Goal: Task Accomplishment & Management: Manage account settings

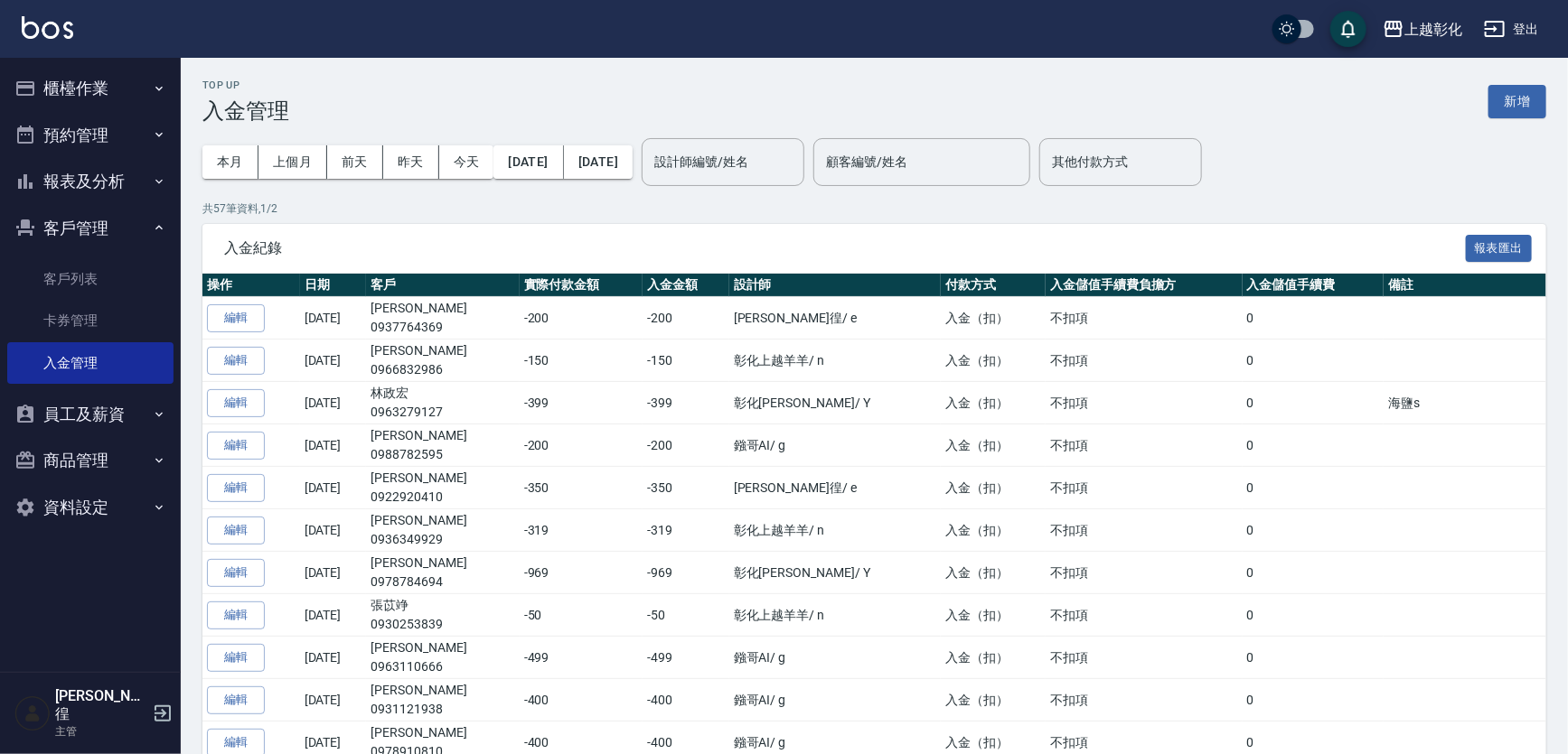
click at [100, 253] on ul "客戶列表 卡券管理 入金管理" at bounding box center [90, 321] width 166 height 140
click at [100, 264] on link "客戶列表" at bounding box center [90, 278] width 166 height 42
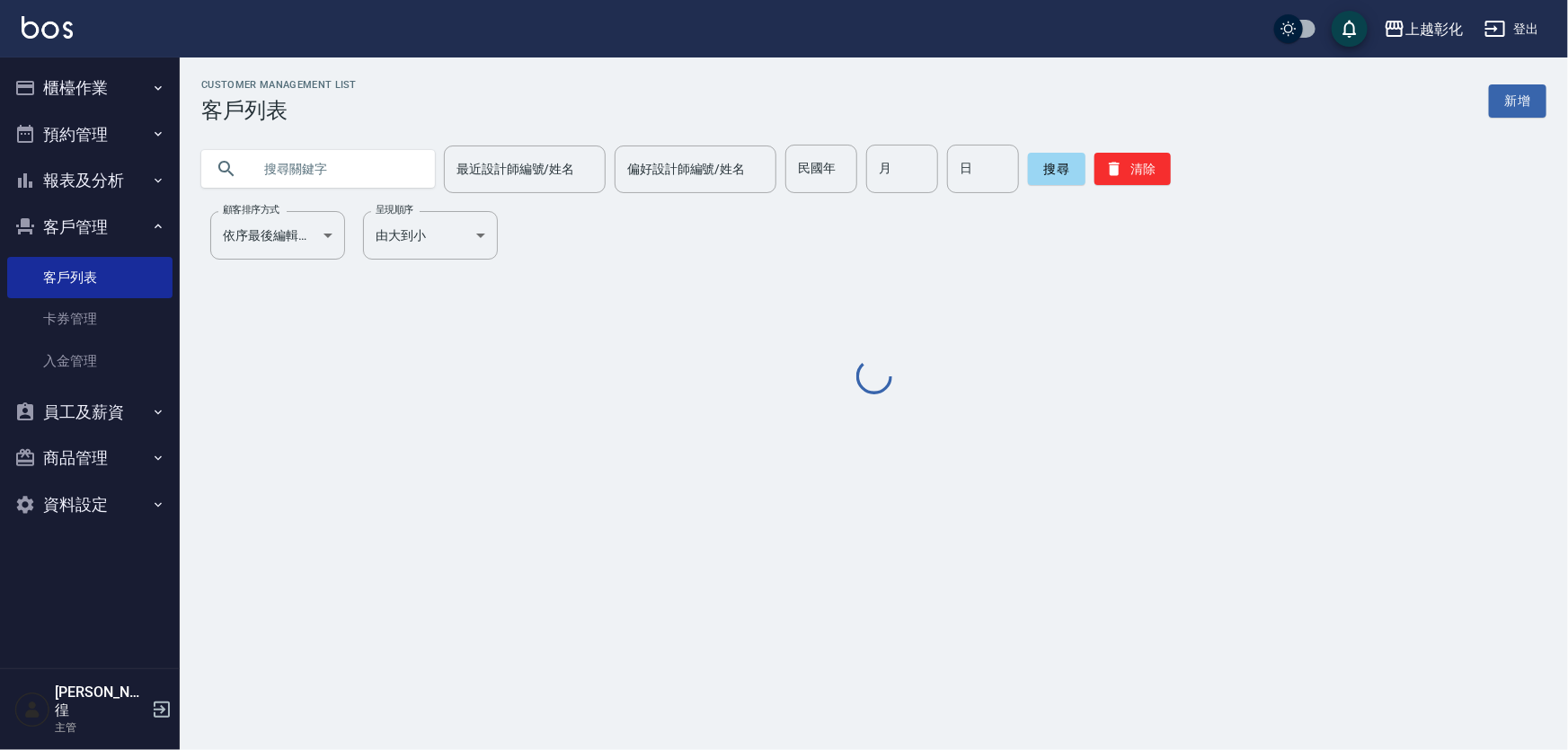
click at [351, 179] on input "text" at bounding box center [336, 168] width 169 height 48
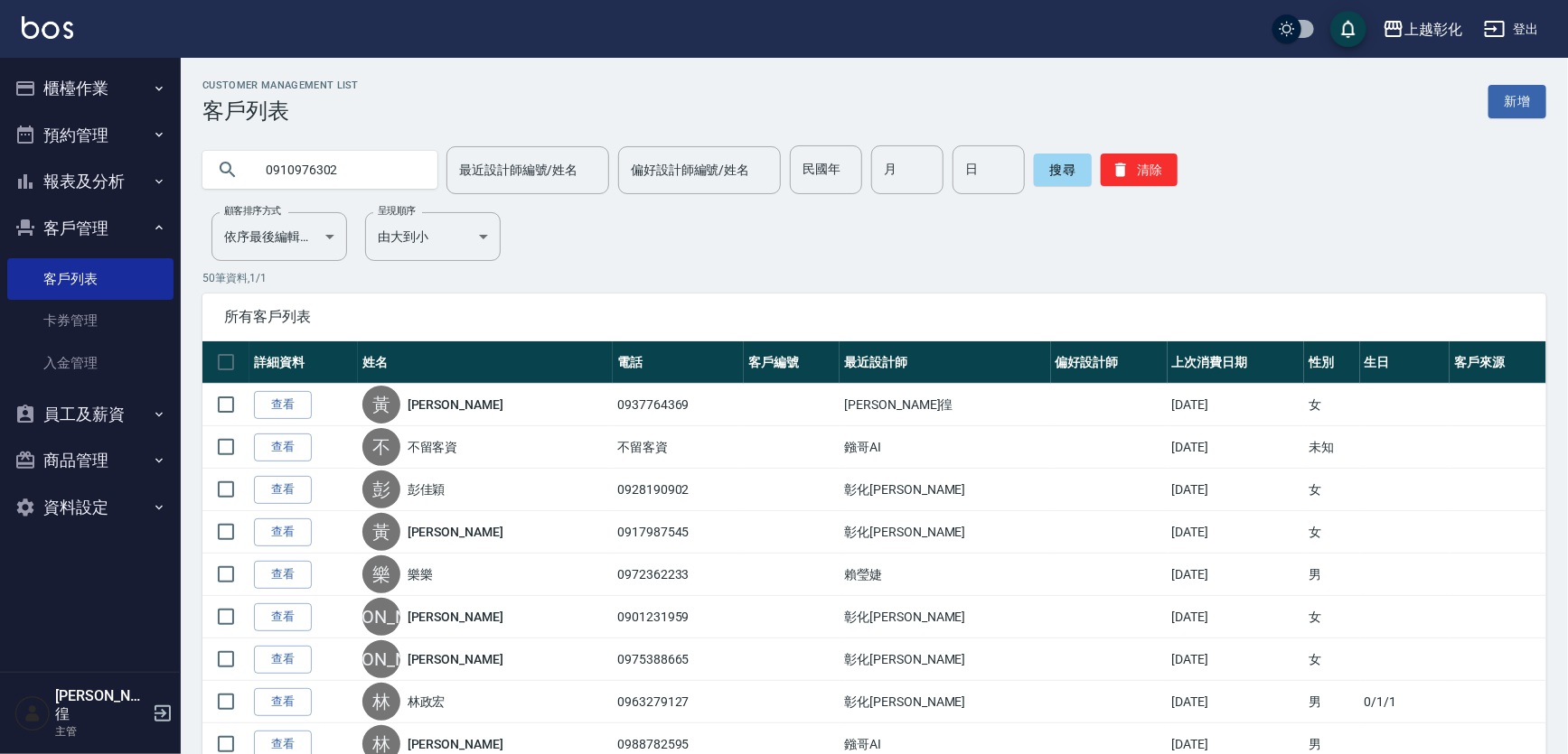
type input "0910976302"
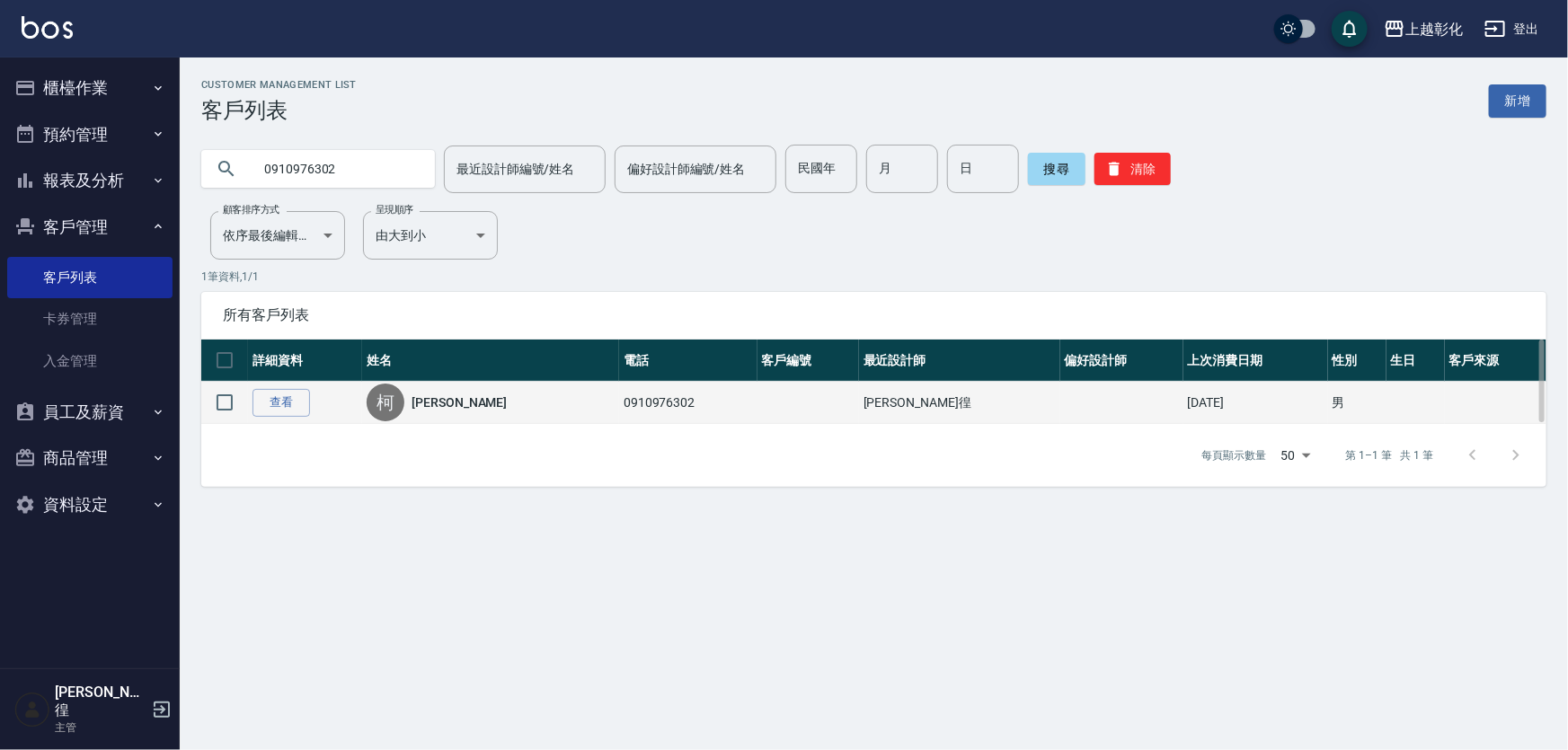
click at [310, 395] on td "查看" at bounding box center [305, 403] width 114 height 42
click at [289, 395] on link "查看" at bounding box center [282, 403] width 58 height 28
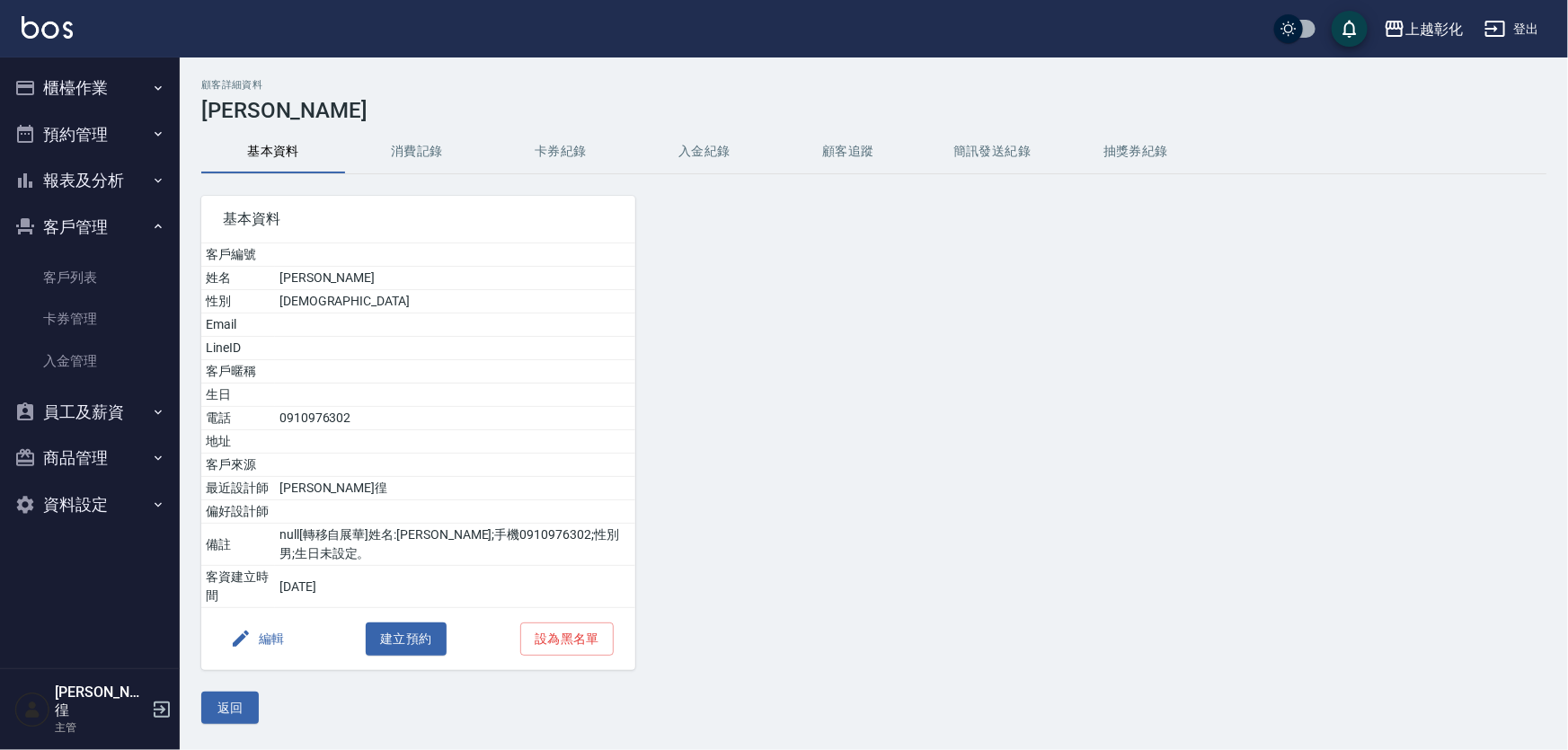
click at [584, 146] on button "卡券紀錄" at bounding box center [560, 152] width 144 height 43
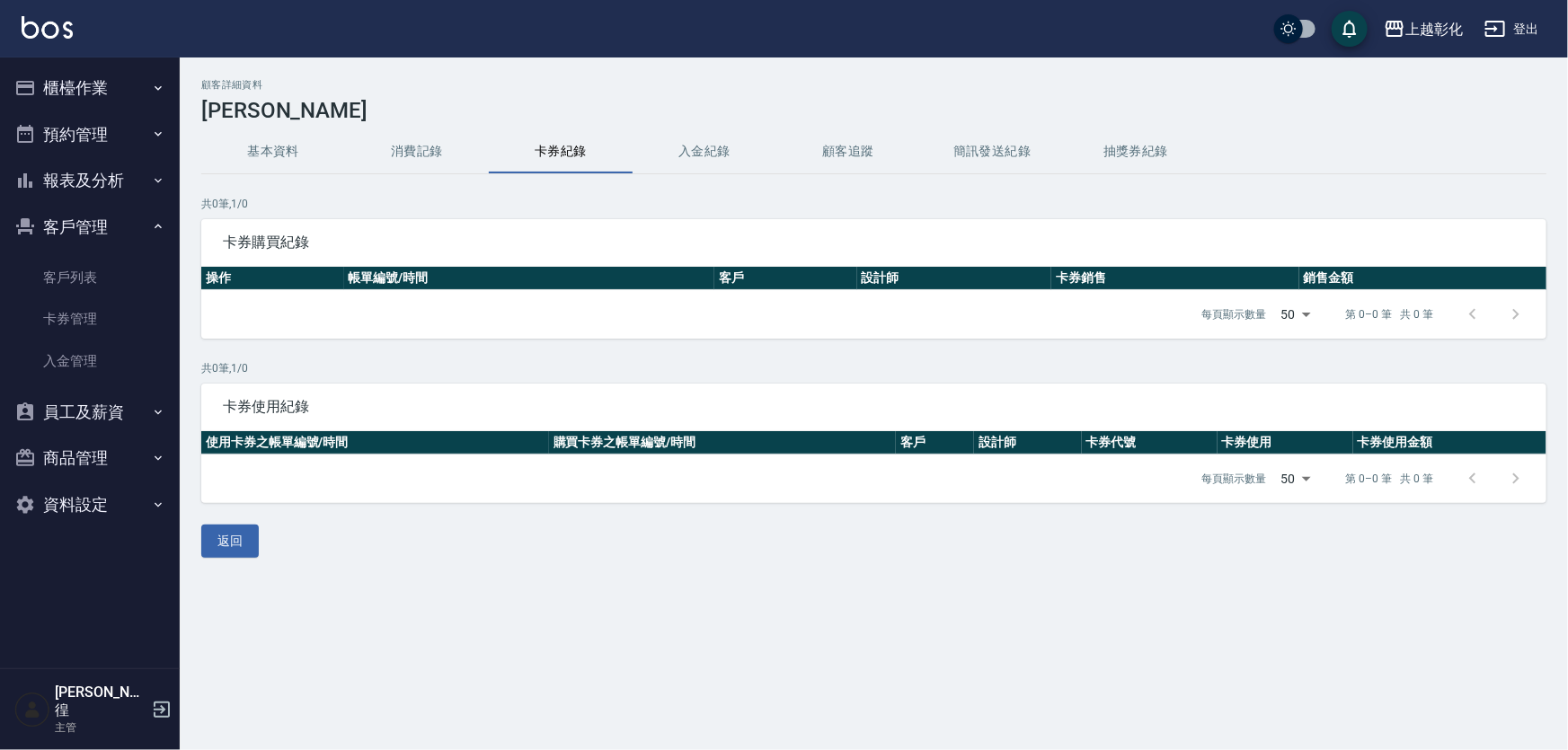
click at [682, 146] on button "入金紀錄" at bounding box center [705, 152] width 144 height 43
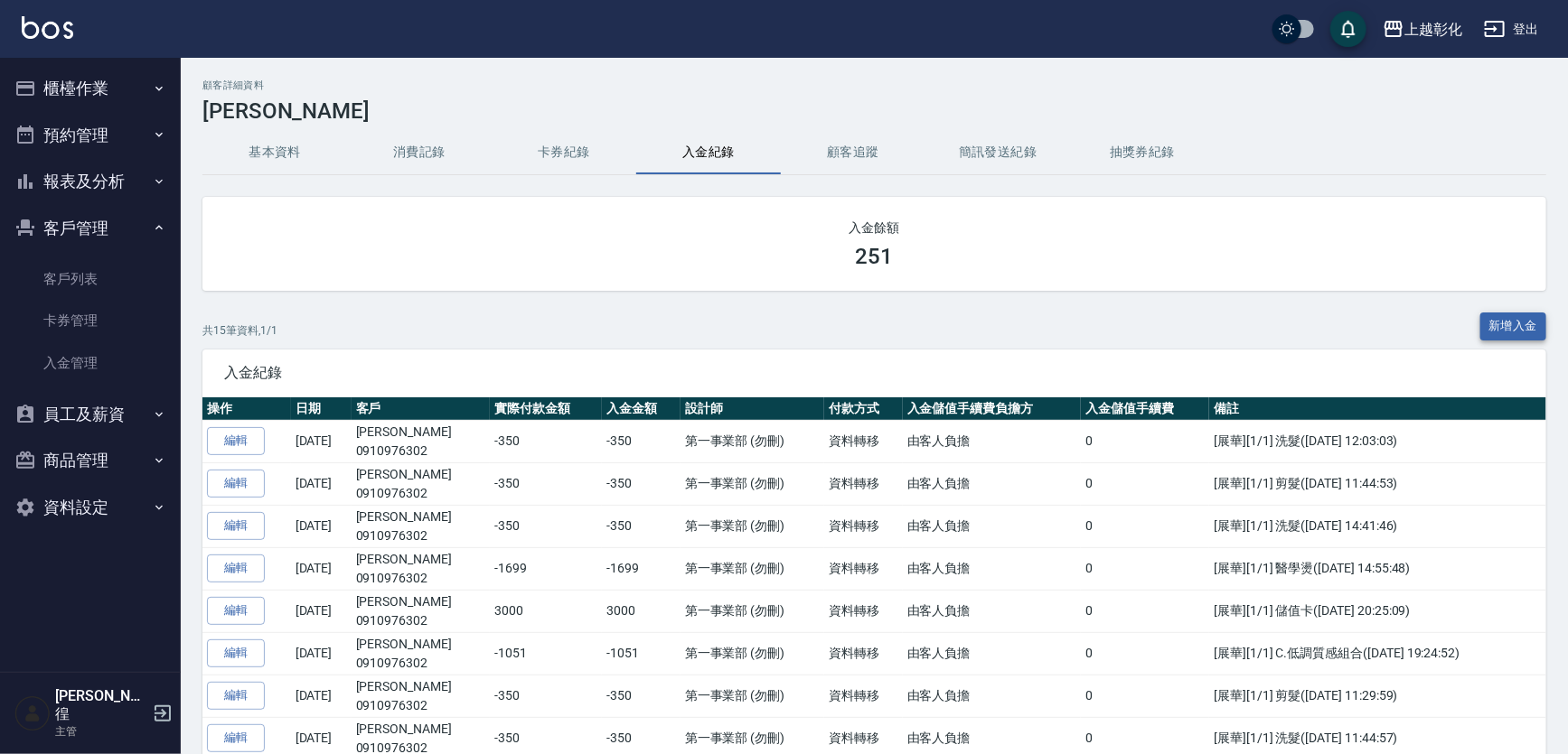
click at [1515, 315] on button "新增入金" at bounding box center [1514, 326] width 67 height 28
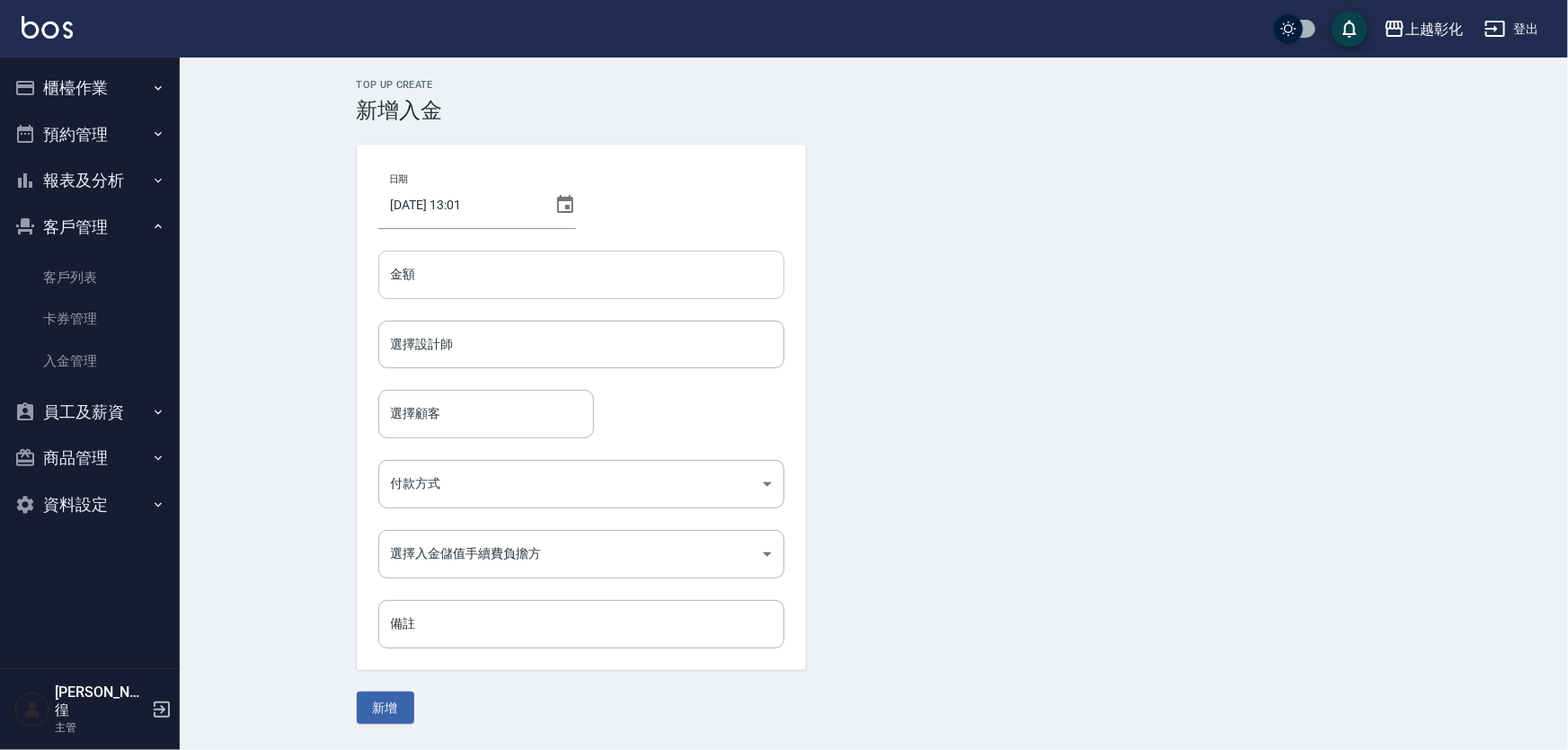
click at [550, 269] on input "金額" at bounding box center [581, 275] width 406 height 48
click at [548, 270] on input "金額" at bounding box center [581, 275] width 406 height 48
type input "-251"
click at [487, 342] on input "選擇設計師" at bounding box center [582, 344] width 390 height 32
type input "allen-e"
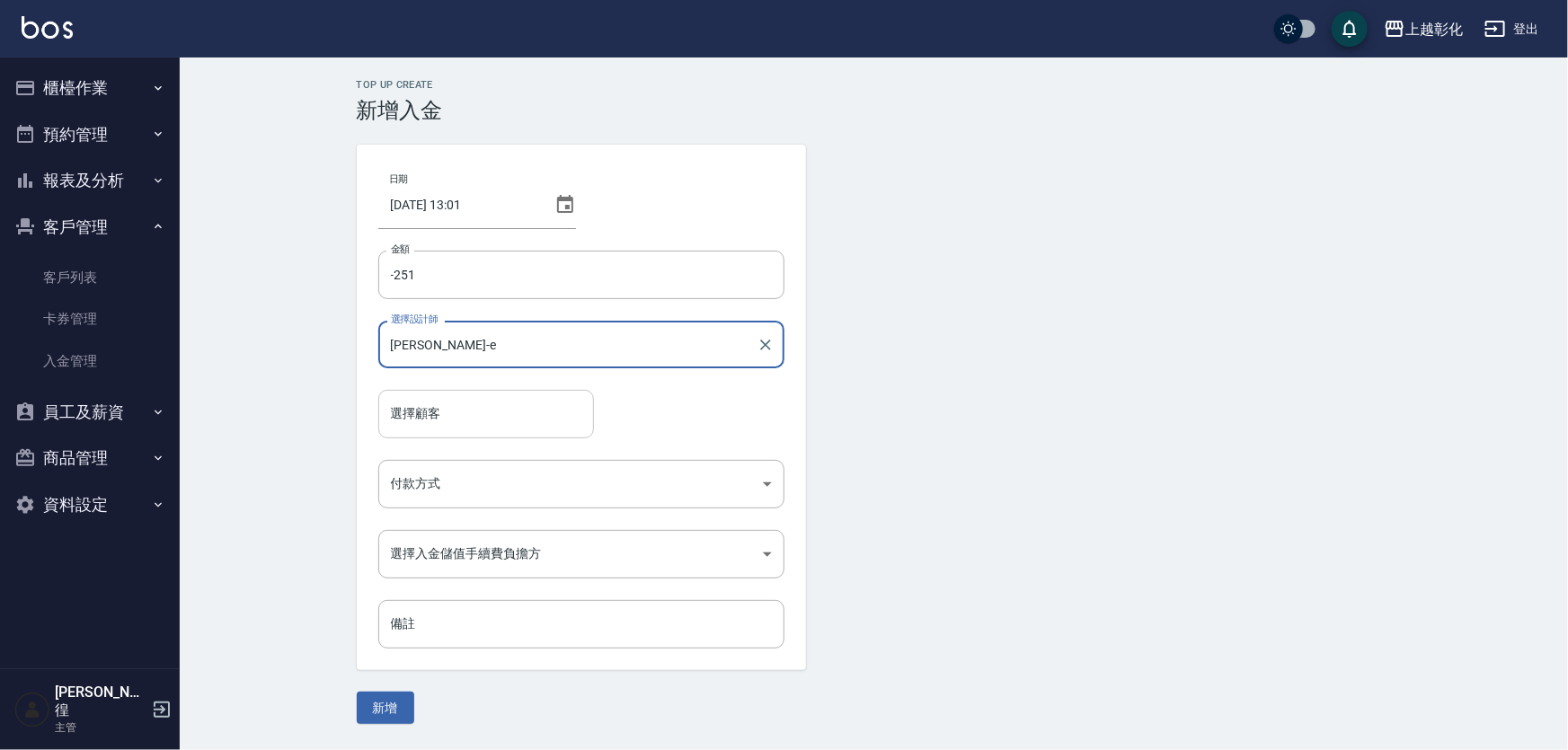
click at [485, 405] on input "選擇顧客" at bounding box center [485, 413] width 199 height 32
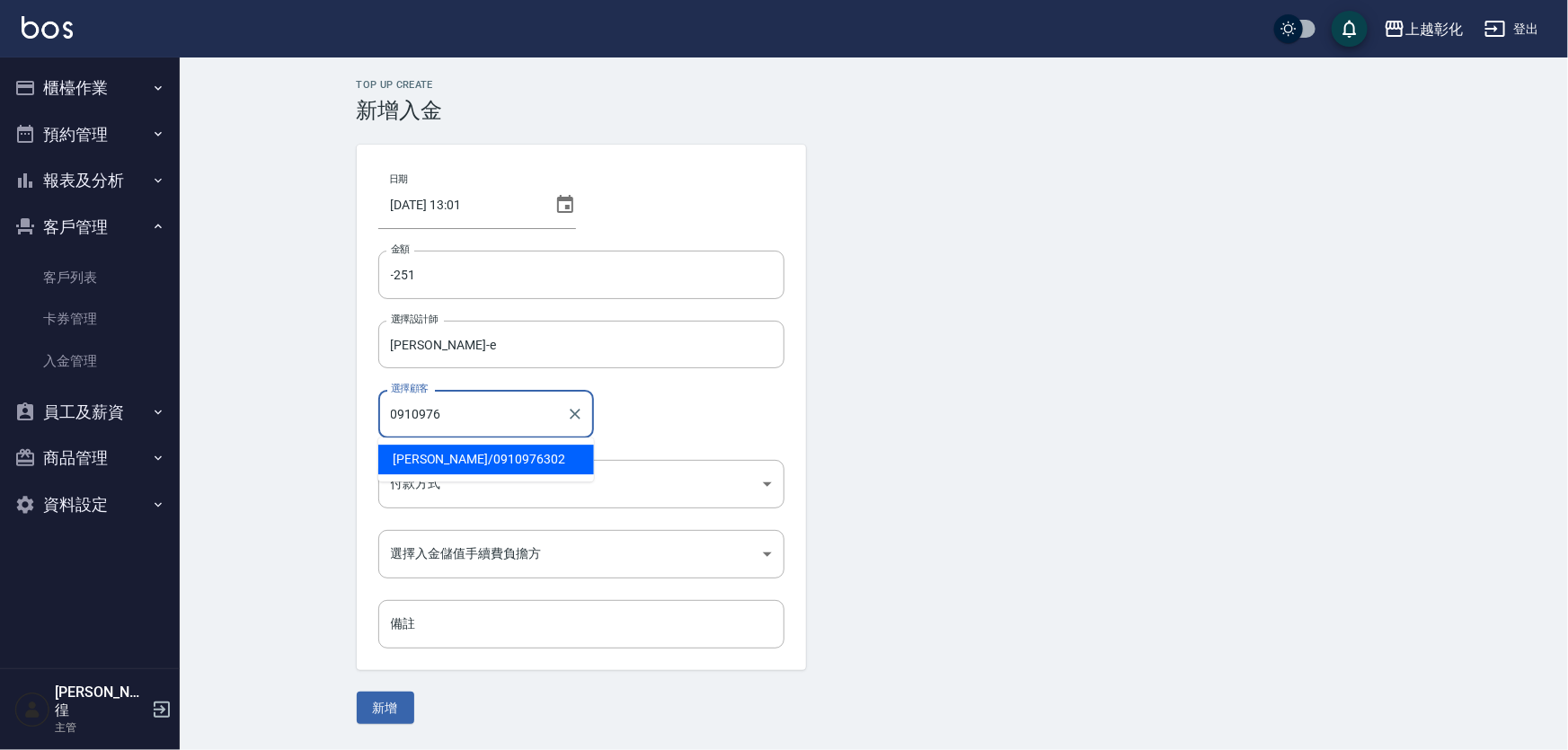
click at [462, 453] on span "柯伯儒 / 0910976302" at bounding box center [485, 460] width 215 height 30
type input "柯伯儒/0910976302"
click at [456, 480] on body "上越彰化 登出 櫃檯作業 打帳單 帳單列表 現金收支登錄 材料自購登錄 每日結帳 排班表 現場電腦打卡 預約管理 預約管理 單日預約紀錄 單週預約紀錄 報表及…" at bounding box center [784, 375] width 1568 height 750
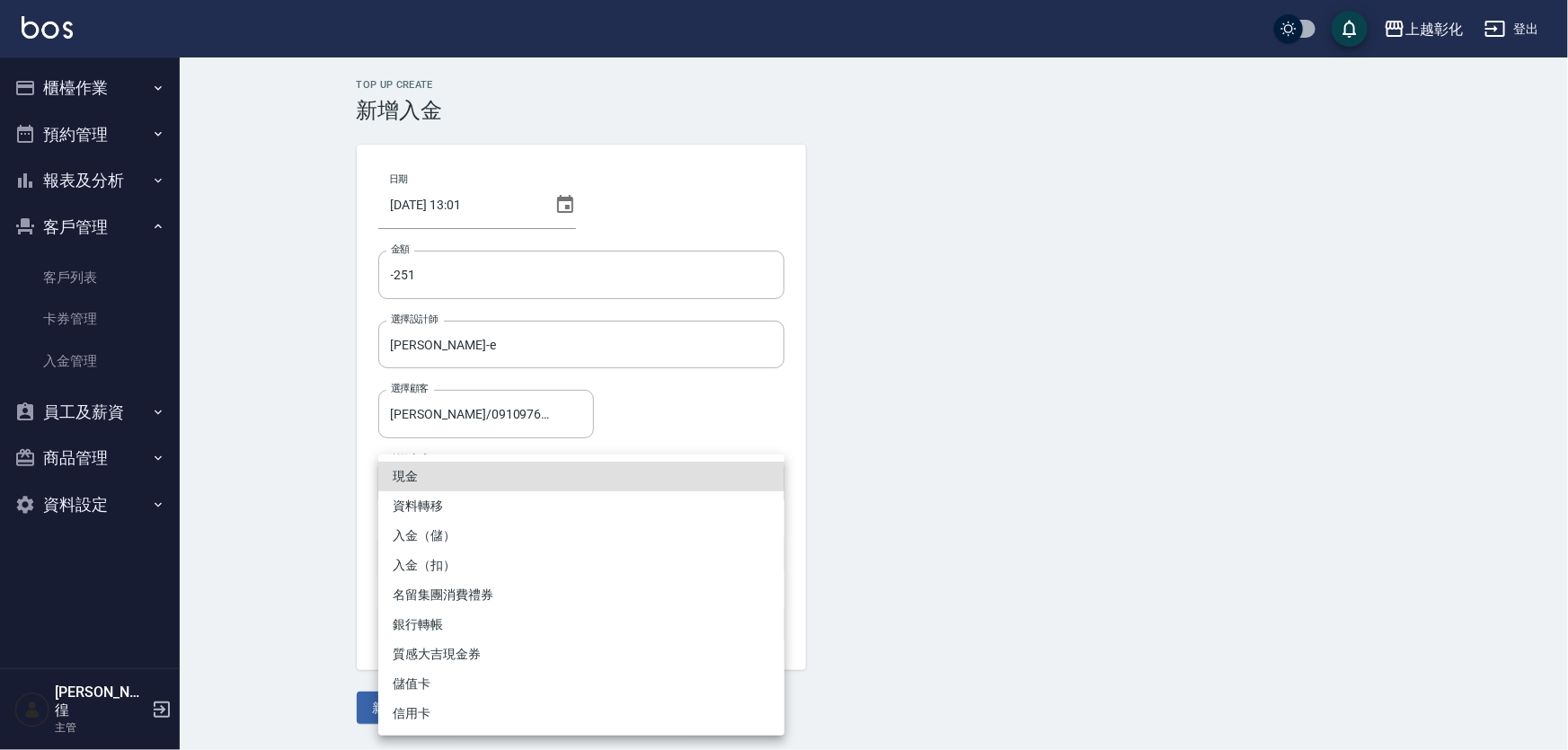
click at [460, 566] on li "入金（扣）" at bounding box center [581, 565] width 406 height 30
type input "入金（扣）"
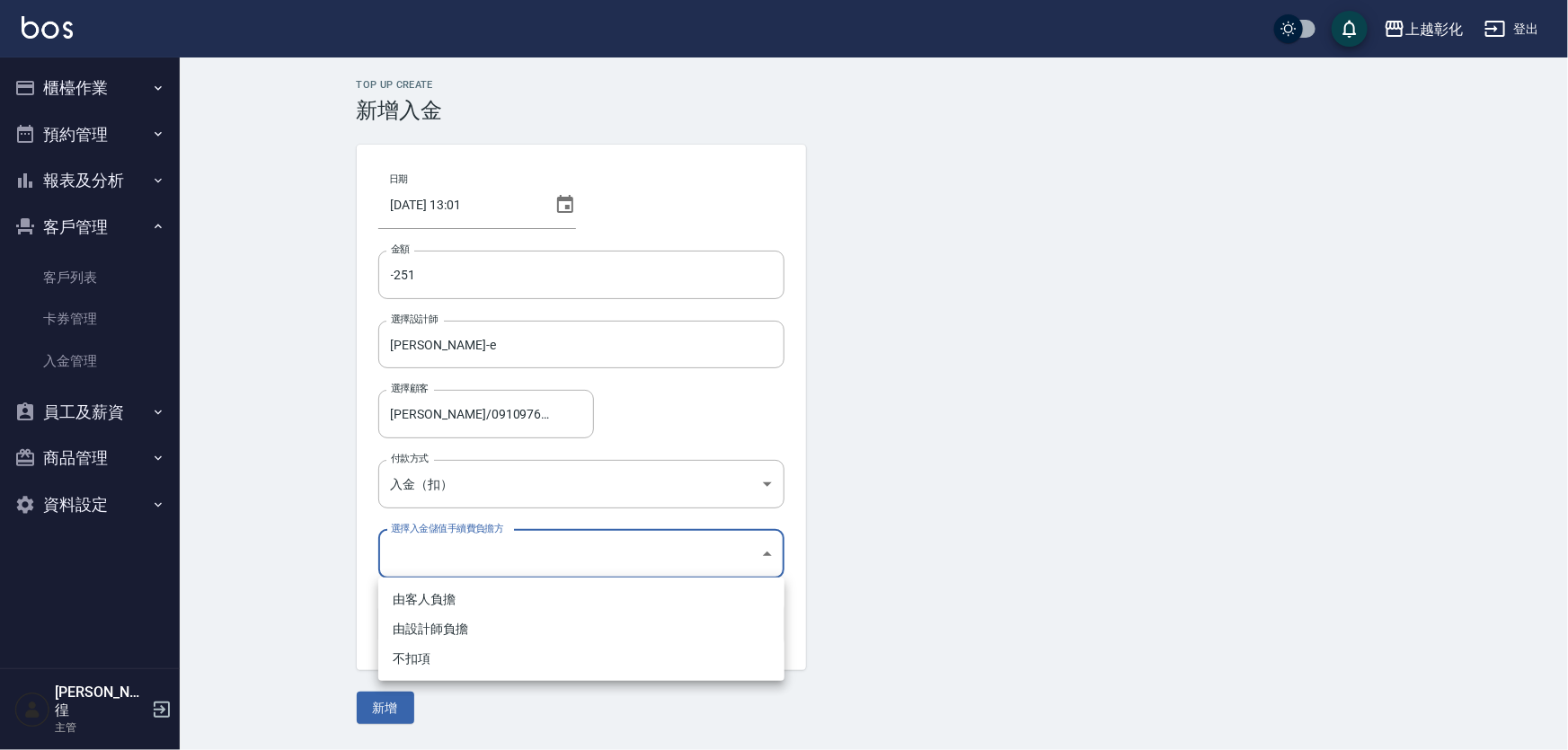
click at [460, 557] on body "上越彰化 登出 櫃檯作業 打帳單 帳單列表 現金收支登錄 材料自購登錄 每日結帳 排班表 現場電腦打卡 預約管理 預約管理 單日預約紀錄 單週預約紀錄 報表及…" at bounding box center [784, 375] width 1568 height 750
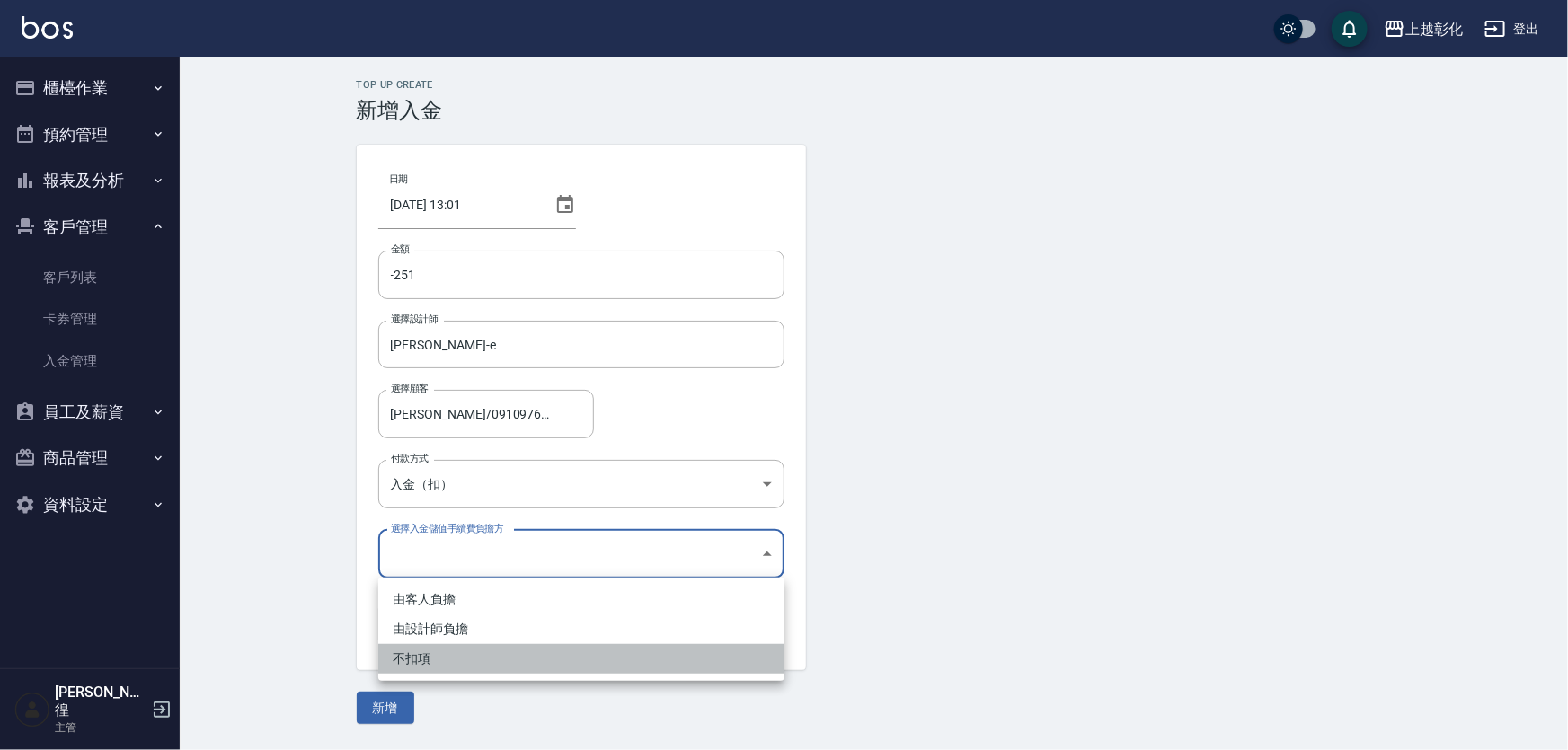
click at [439, 654] on li "不扣項" at bounding box center [581, 659] width 406 height 30
type input "WITHOUTHANDLINGFEE"
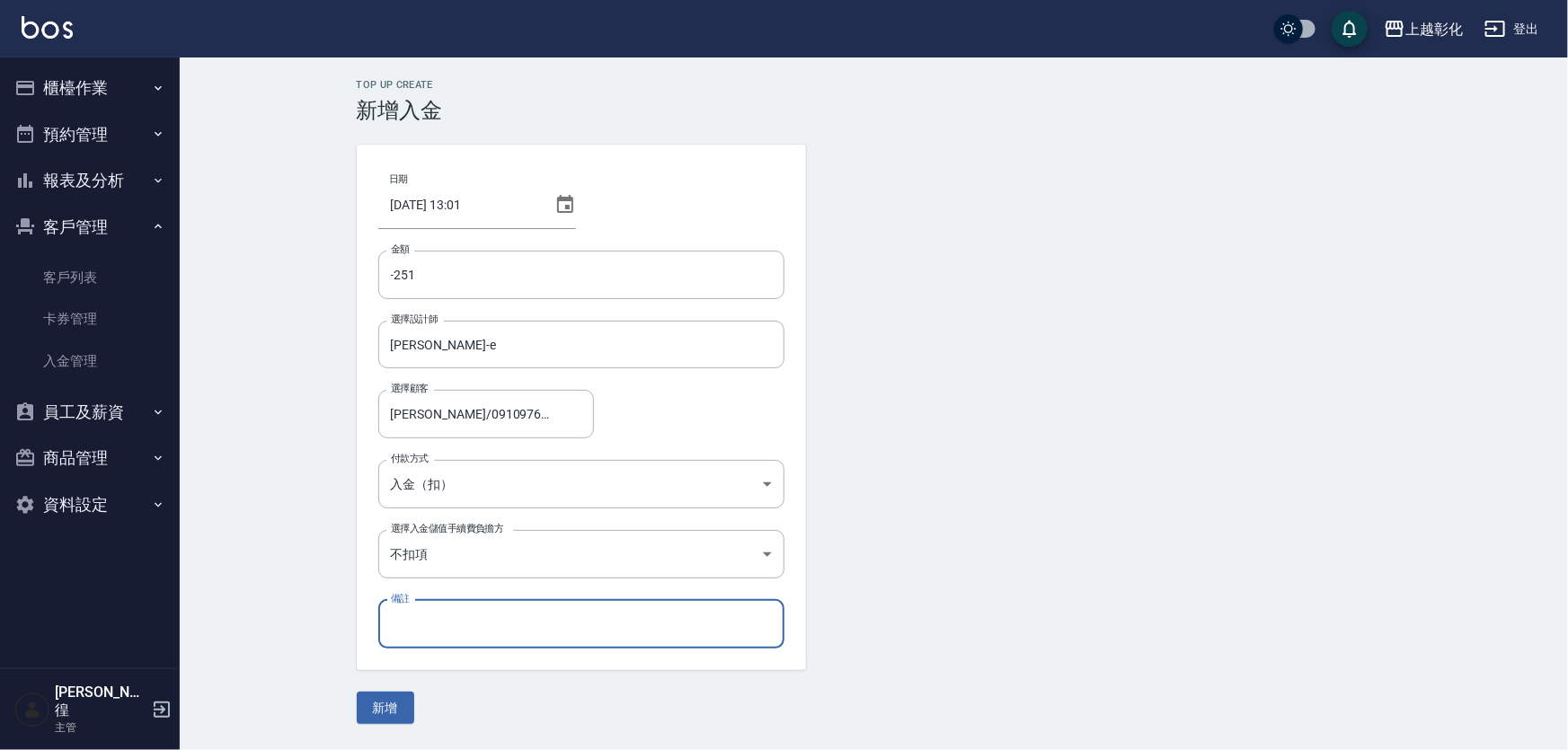
click at [436, 613] on input "備註" at bounding box center [581, 624] width 406 height 48
click at [384, 710] on button "新增" at bounding box center [386, 709] width 58 height 34
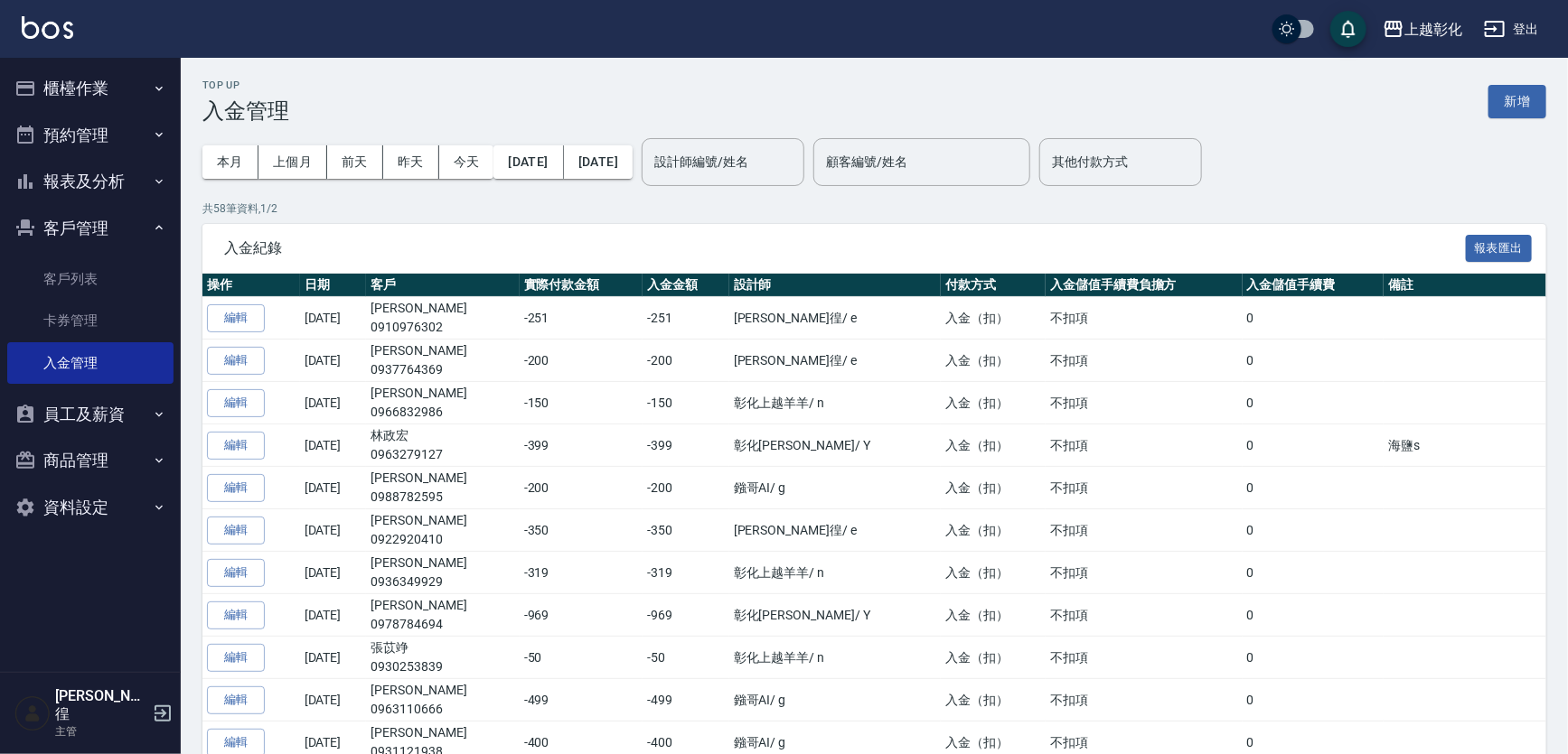
click at [81, 419] on button "員工及薪資" at bounding box center [90, 415] width 166 height 47
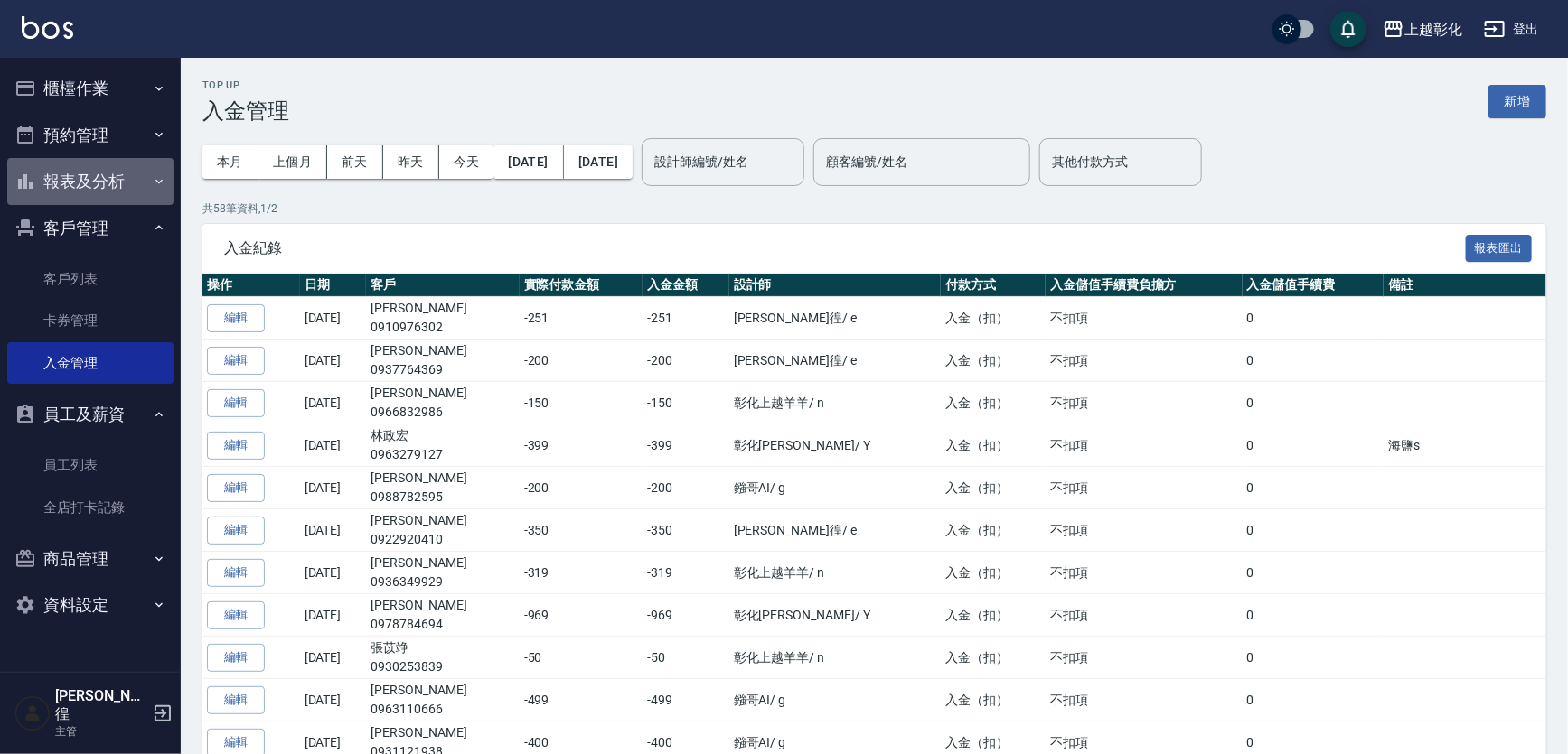
click at [96, 187] on button "報表及分析" at bounding box center [90, 182] width 166 height 47
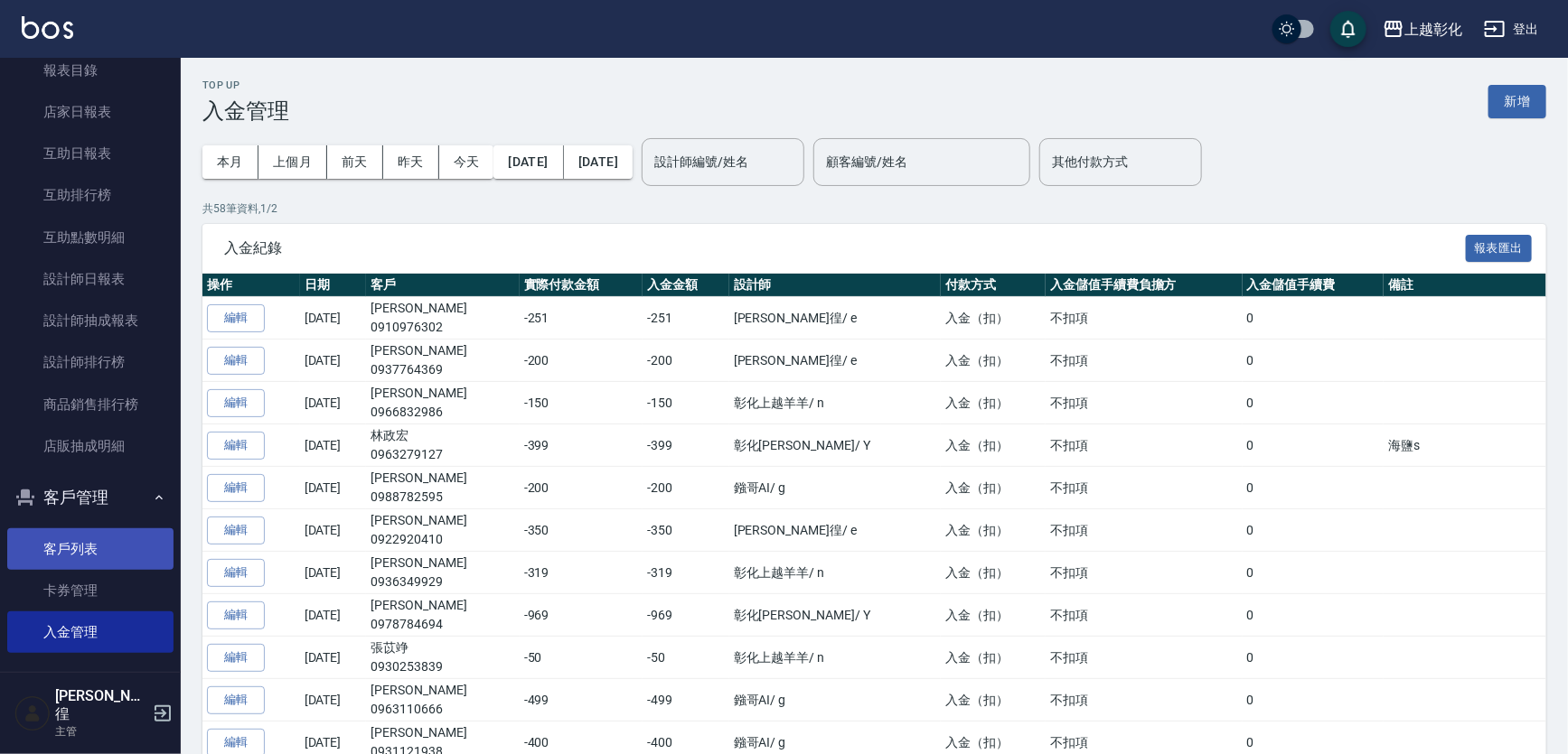
scroll to position [163, 0]
click at [108, 542] on link "客戶列表" at bounding box center [90, 548] width 166 height 42
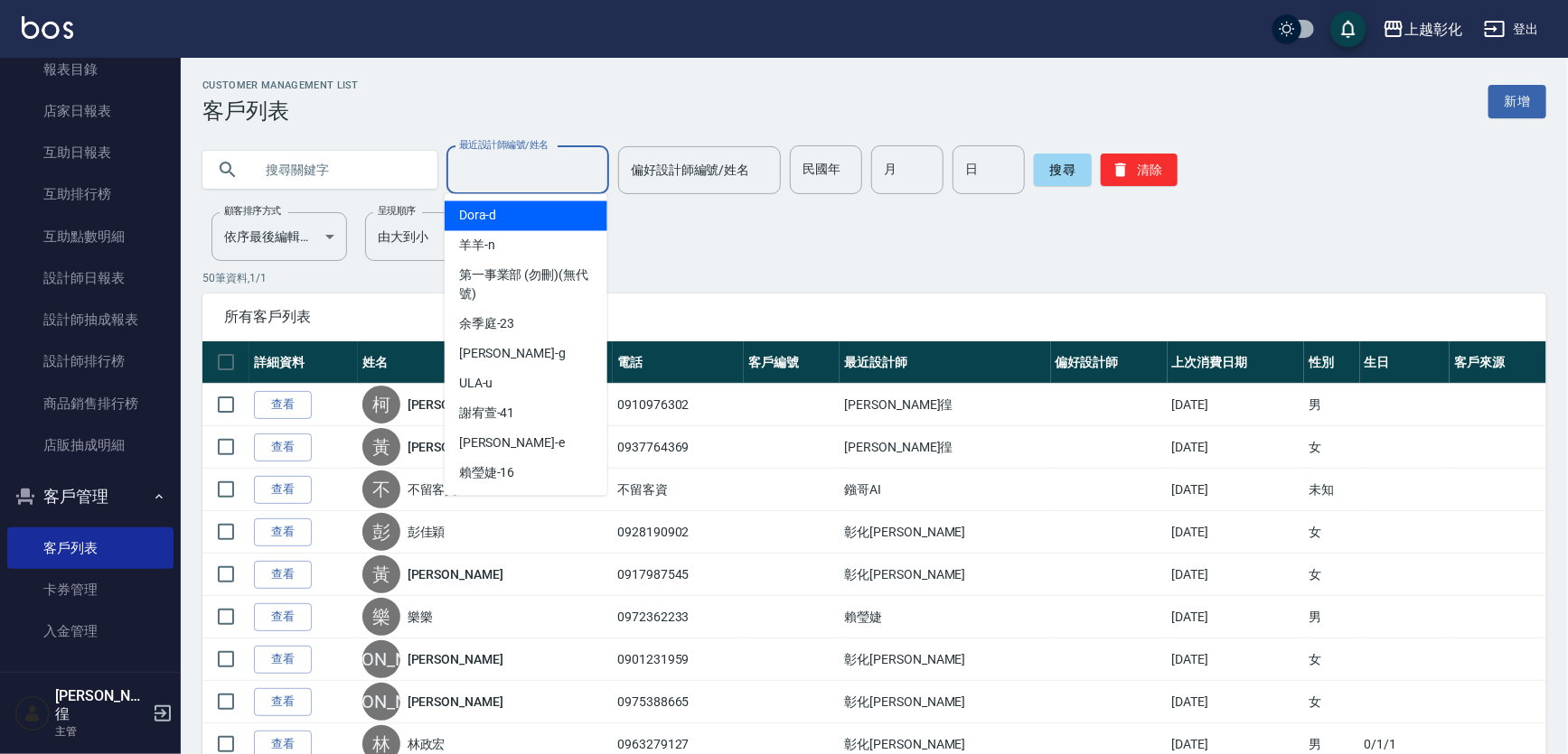
click at [557, 173] on input "最近設計師編號/姓名" at bounding box center [527, 170] width 146 height 32
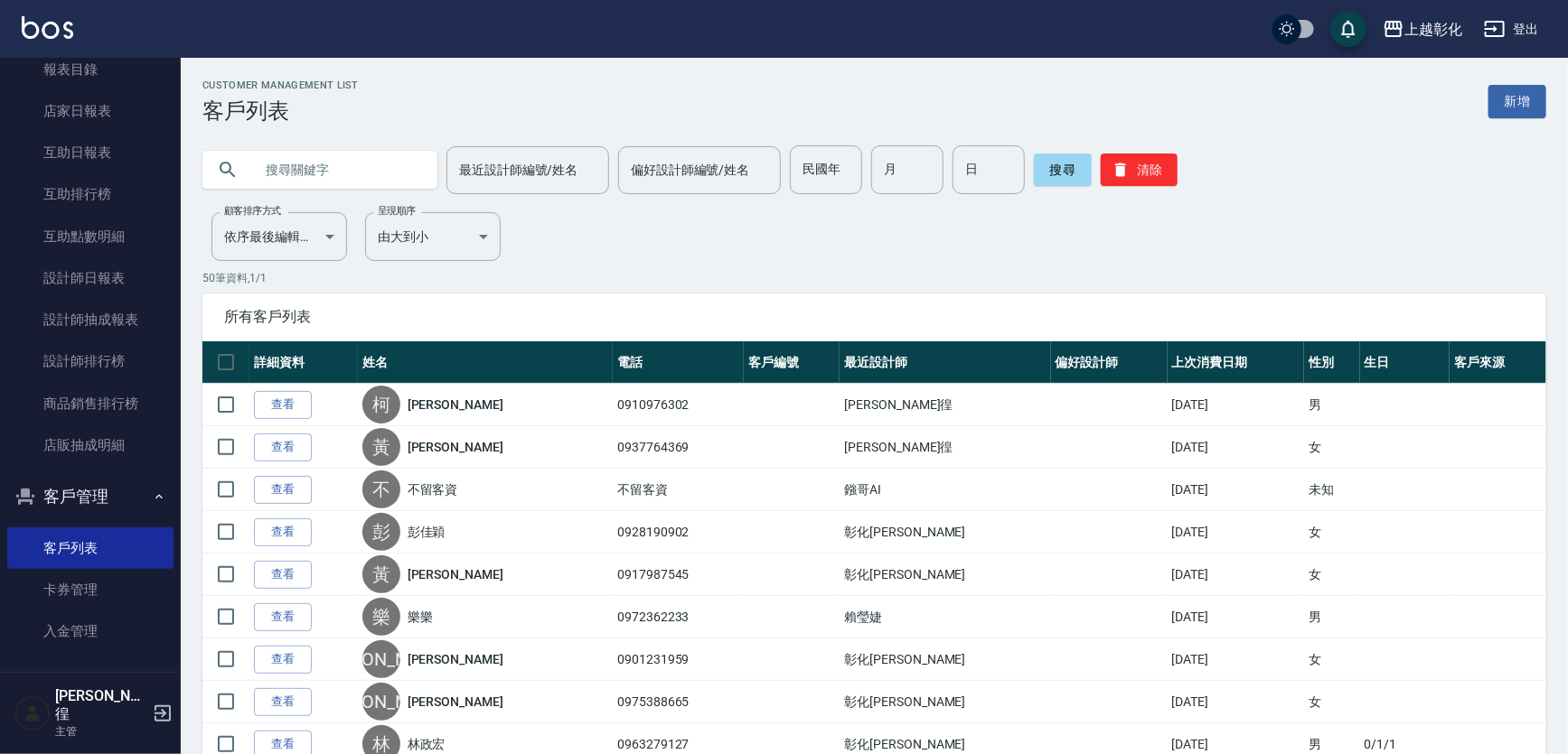
click at [342, 159] on input "text" at bounding box center [339, 169] width 170 height 48
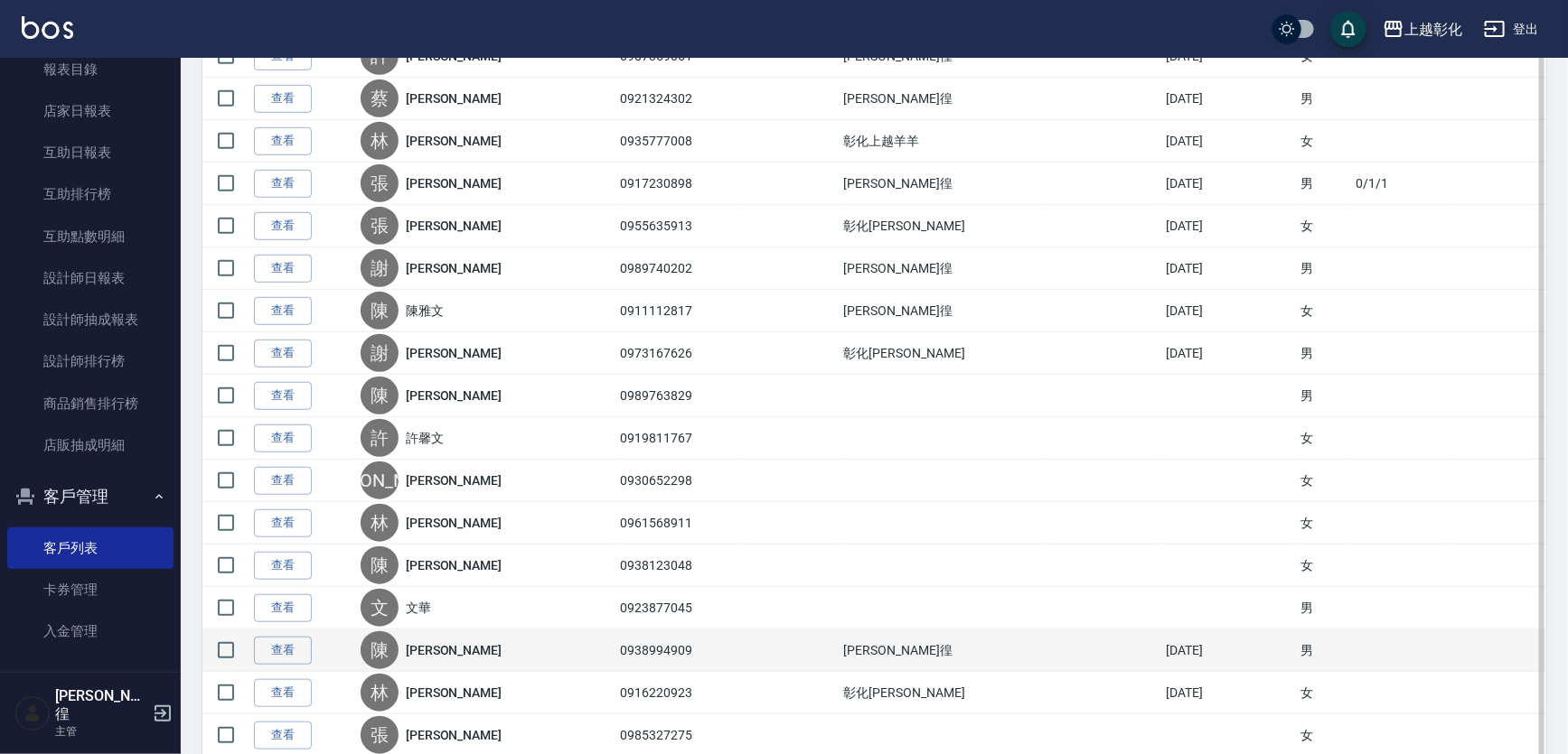
scroll to position [492, 0]
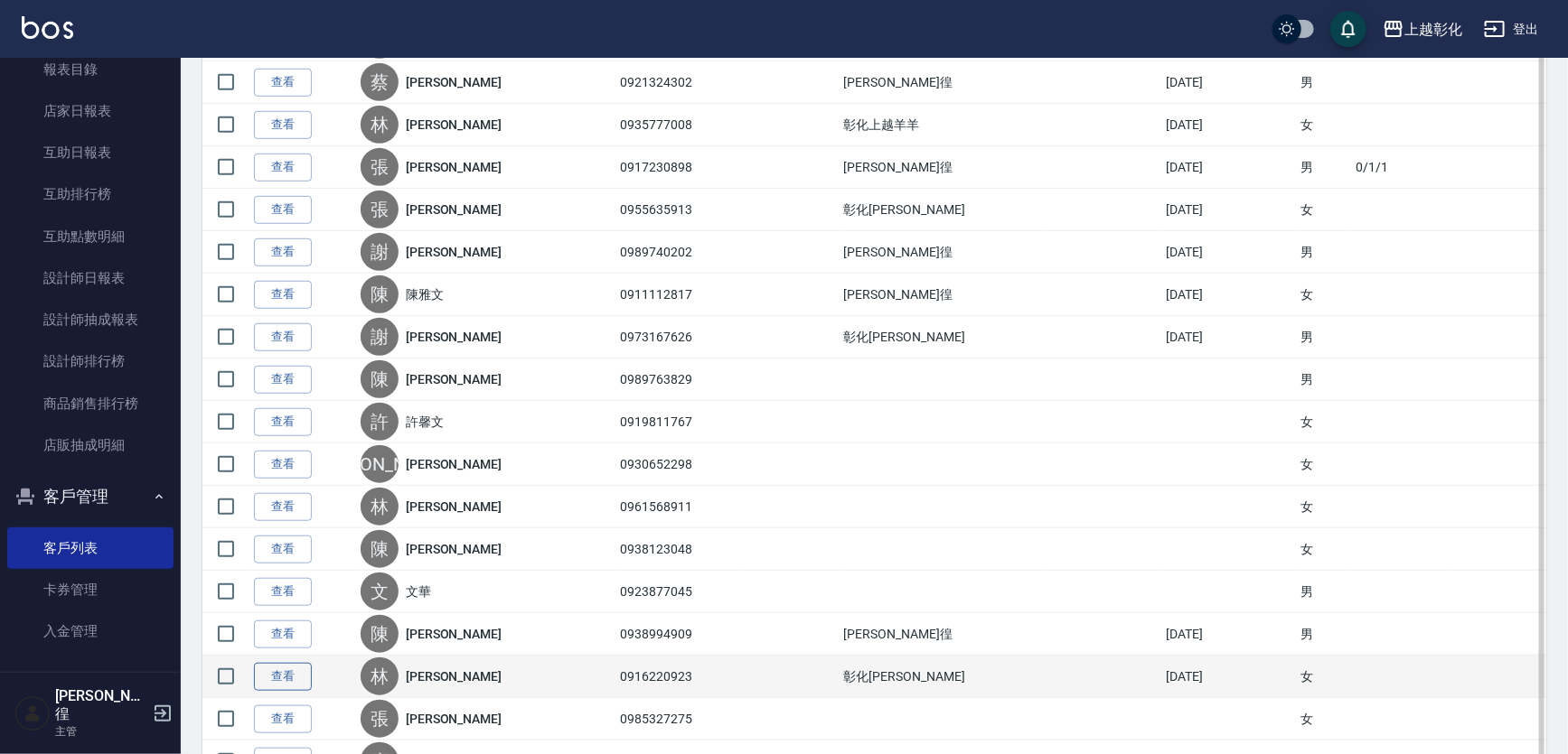
type input "文0"
click at [272, 679] on link "查看" at bounding box center [283, 677] width 58 height 28
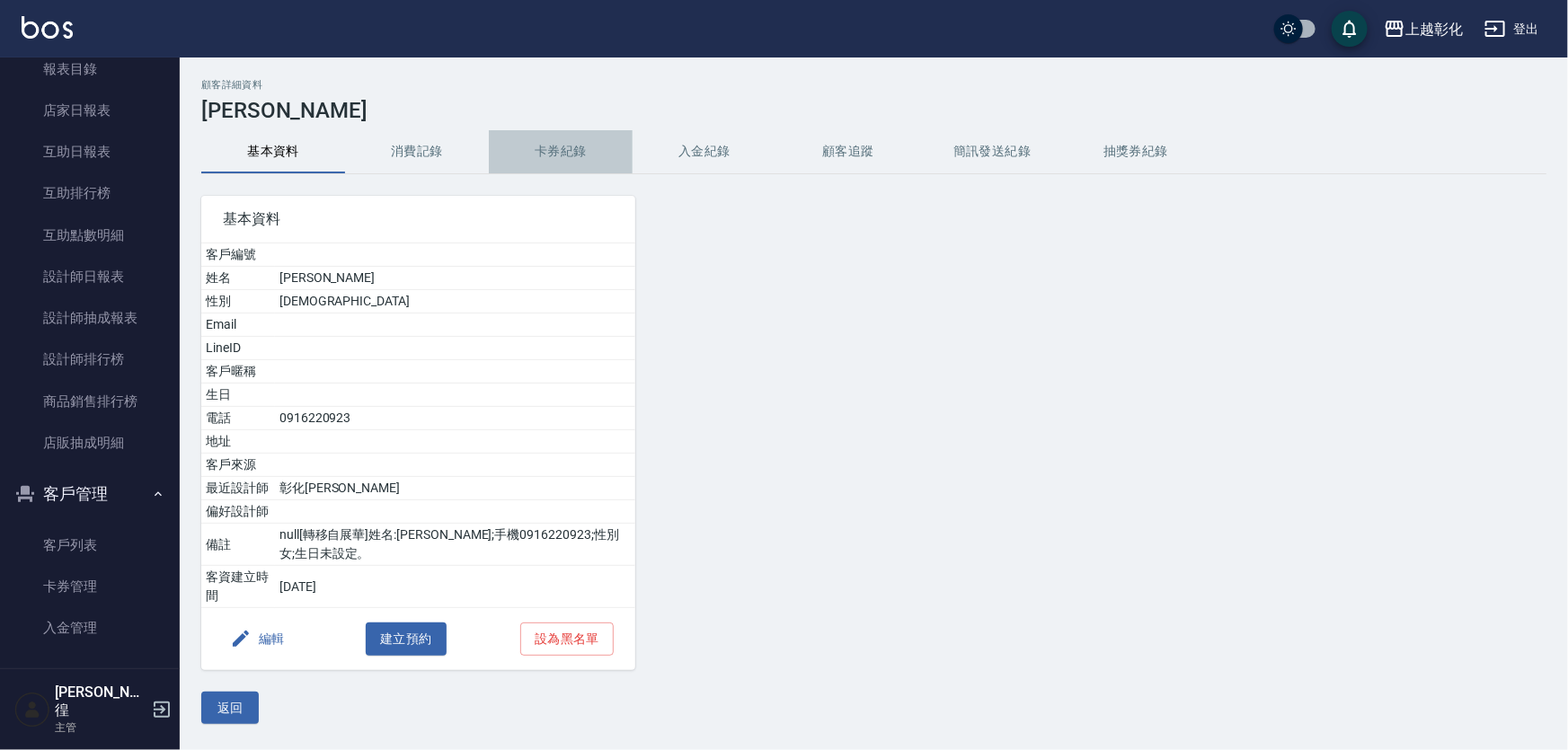
click at [594, 160] on button "卡券紀錄" at bounding box center [560, 152] width 144 height 43
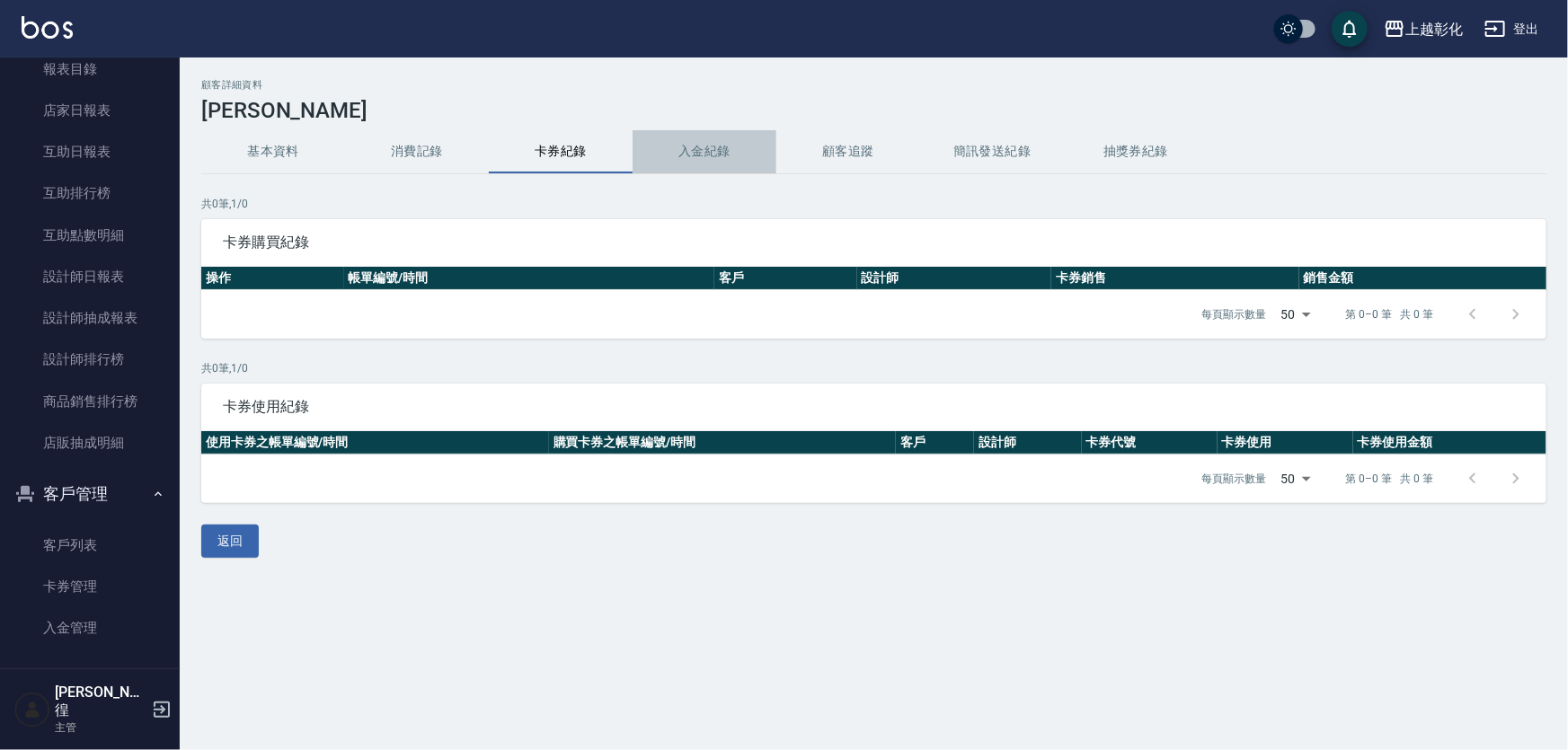
click at [698, 141] on button "入金紀錄" at bounding box center [705, 152] width 144 height 43
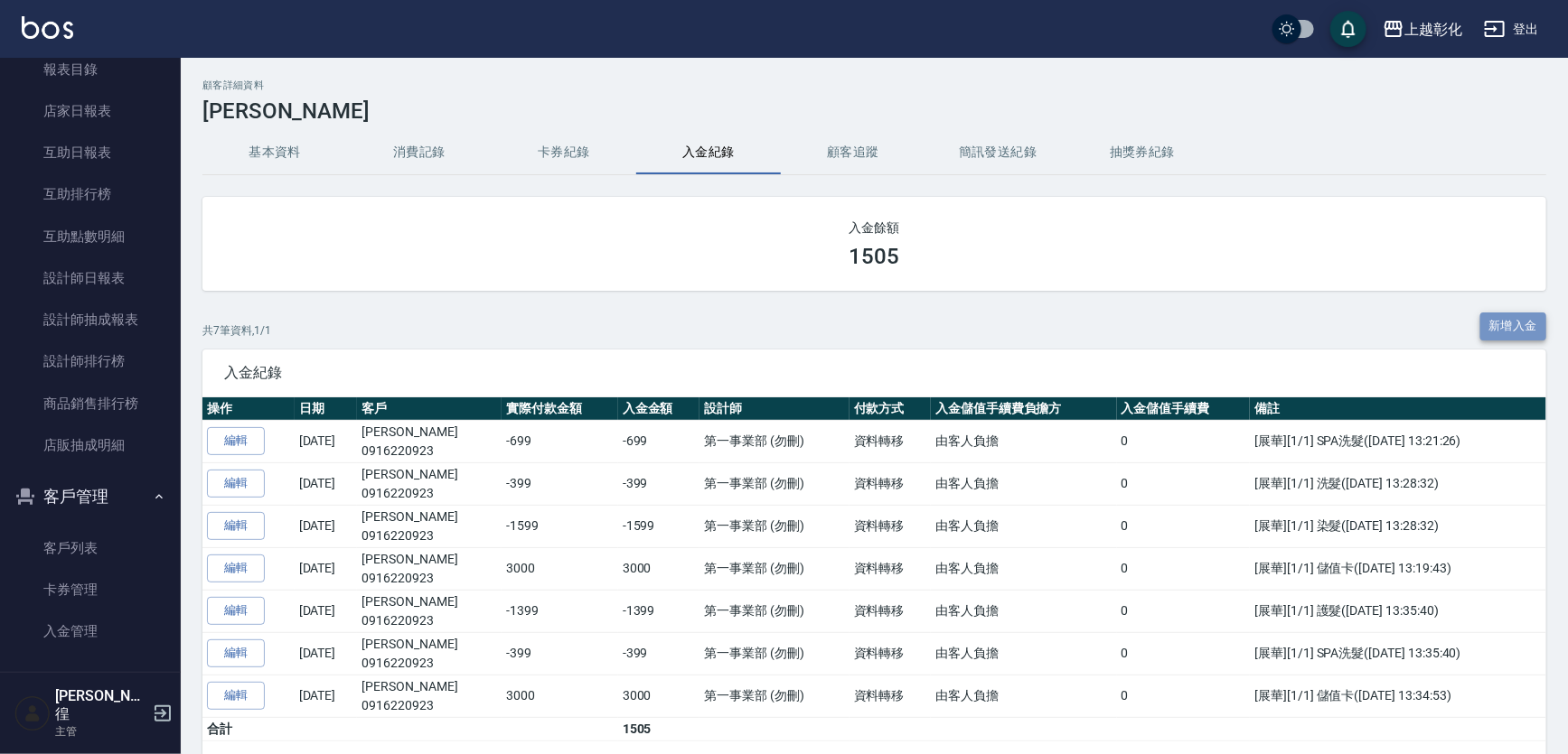
click at [1504, 322] on button "新增入金" at bounding box center [1514, 326] width 67 height 28
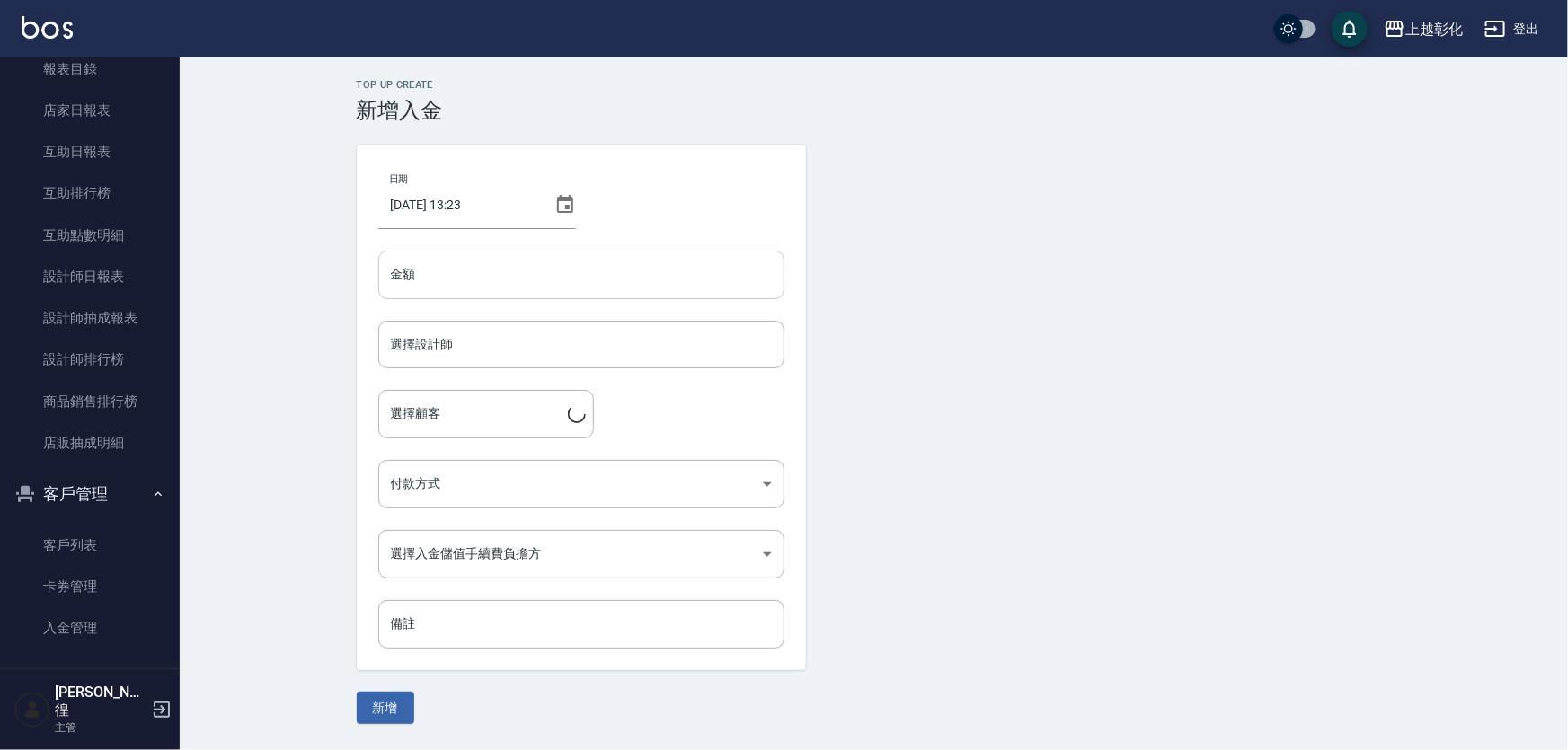
click at [487, 291] on input "金額" at bounding box center [581, 275] width 406 height 48
type input "3000"
click at [498, 358] on input "選擇設計師" at bounding box center [582, 344] width 390 height 32
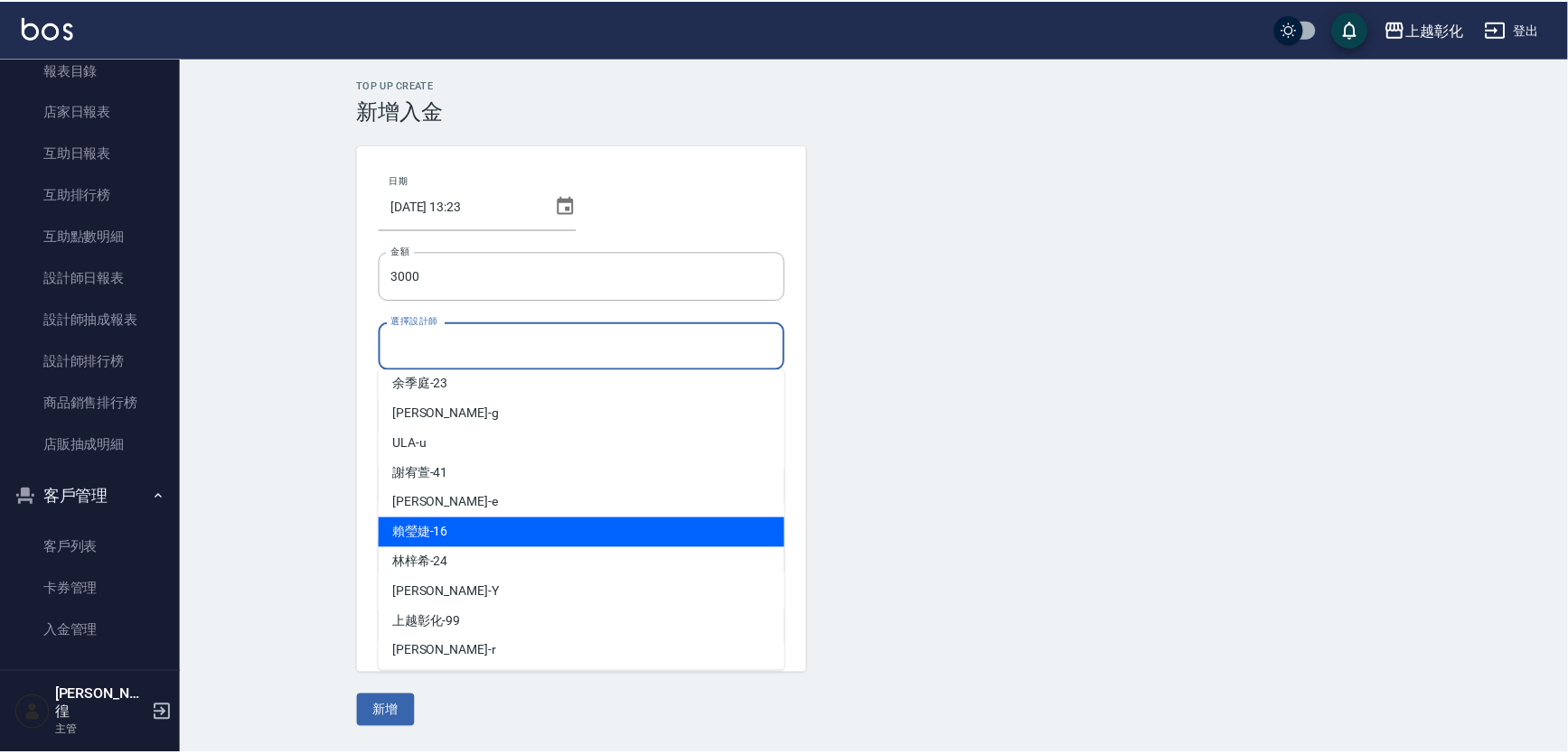
scroll to position [100, 0]
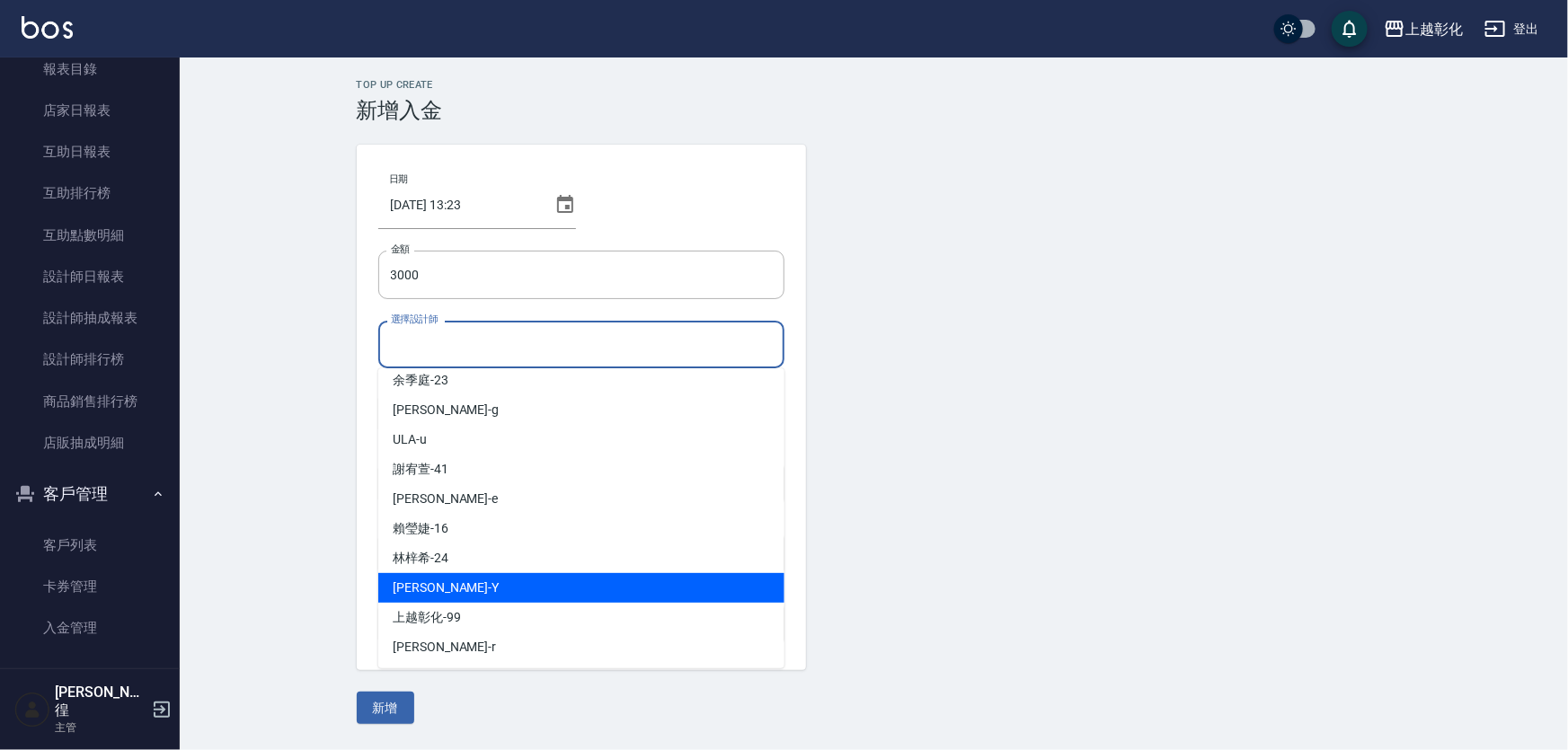
click at [460, 585] on div "YURI -Y" at bounding box center [581, 588] width 406 height 30
type input "YURI-Y"
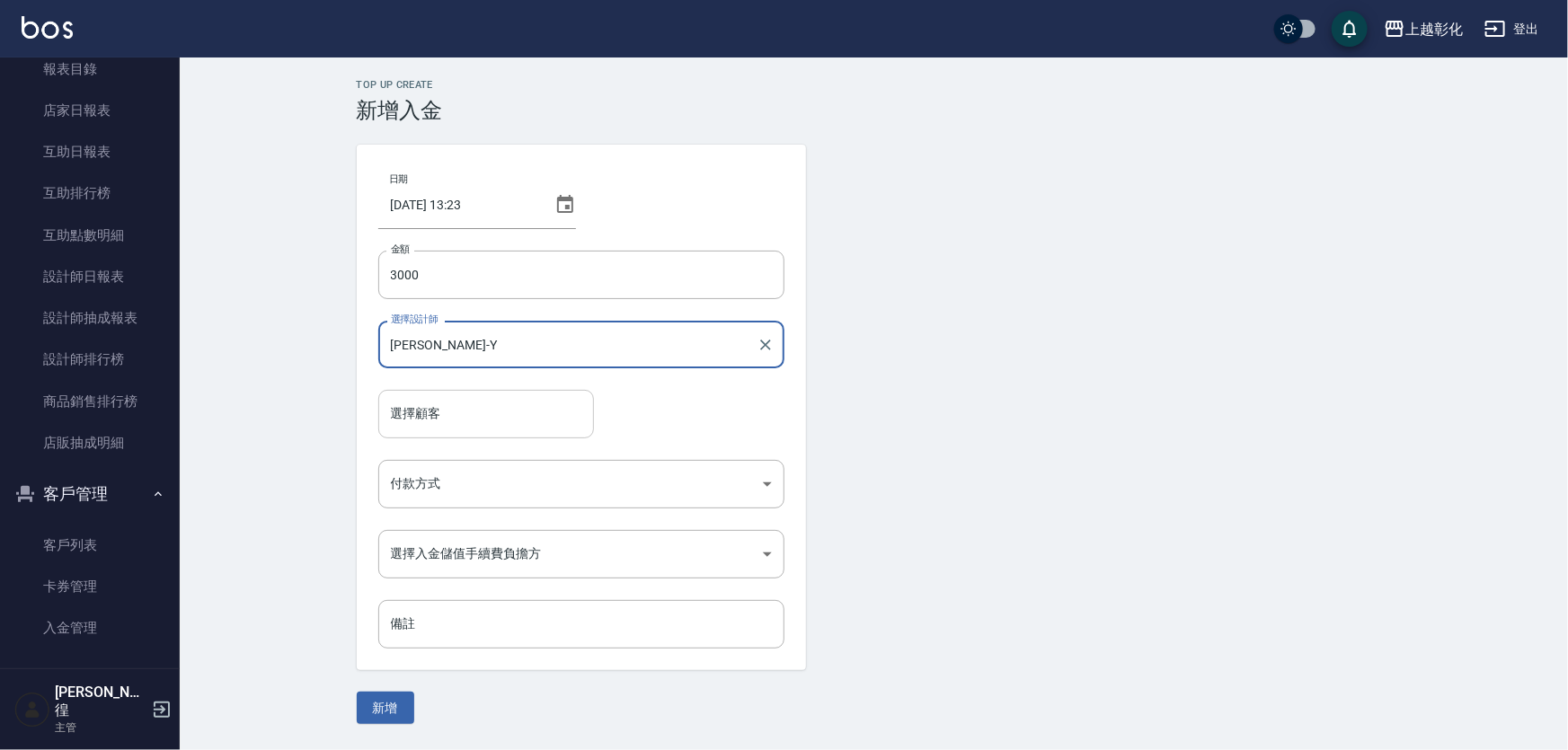
click at [474, 412] on input "選擇顧客" at bounding box center [485, 413] width 199 height 32
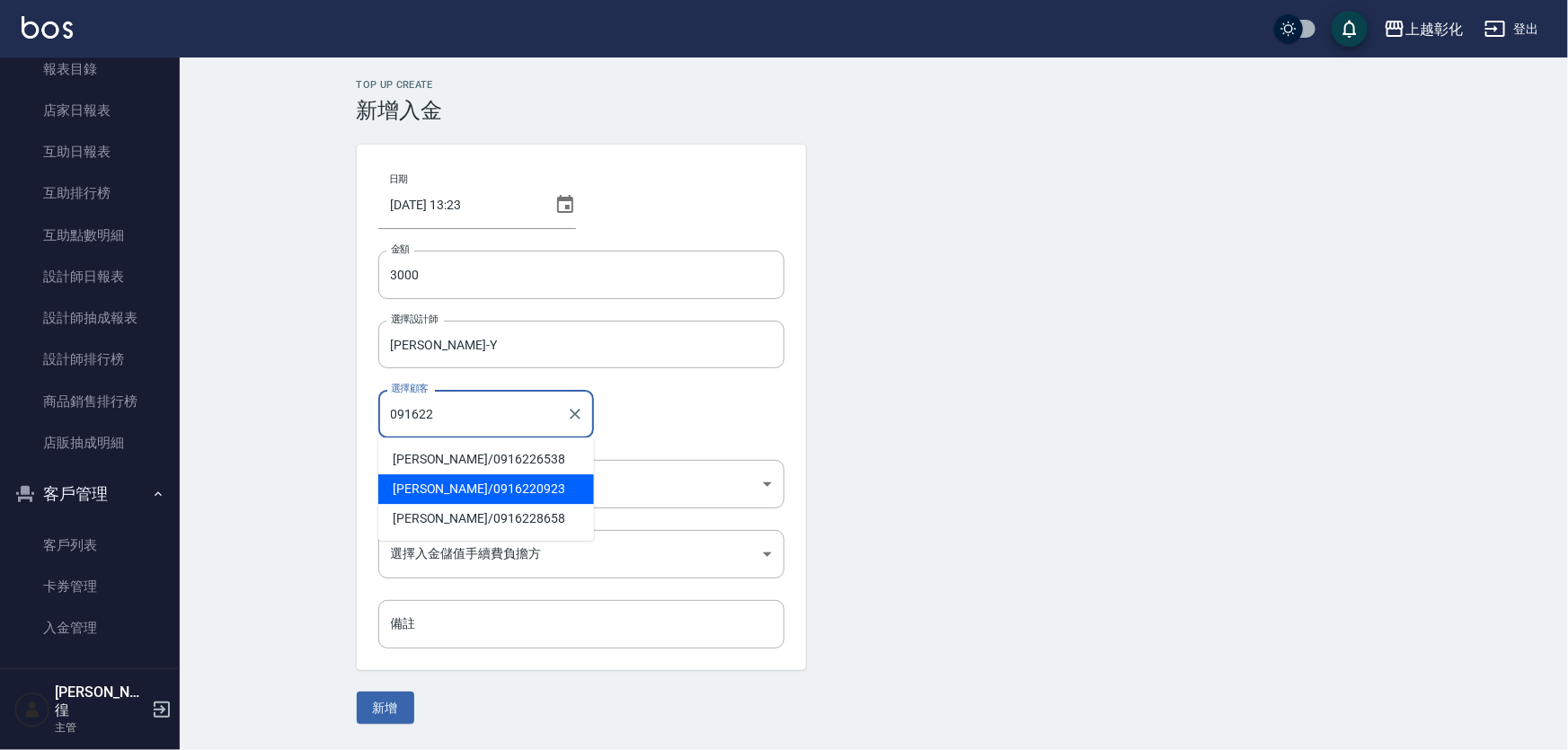
click at [437, 492] on span "林文玲 / 0916220923" at bounding box center [485, 488] width 215 height 30
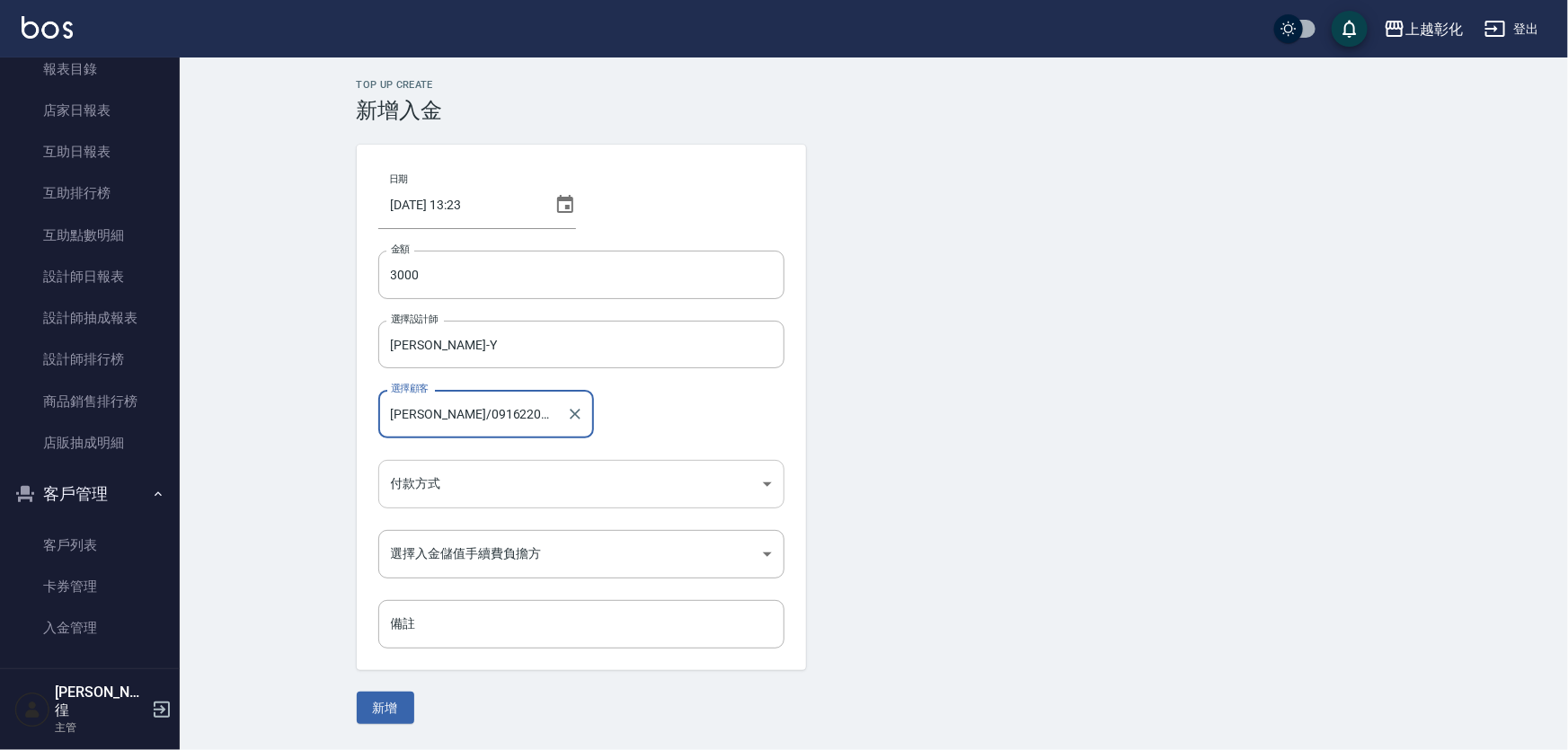
type input "林文玲/0916220923"
click at [453, 493] on body "上越彰化 登出 櫃檯作業 打帳單 帳單列表 現金收支登錄 材料自購登錄 每日結帳 排班表 現場電腦打卡 預約管理 預約管理 單日預約紀錄 單週預約紀錄 報表及…" at bounding box center [784, 375] width 1568 height 750
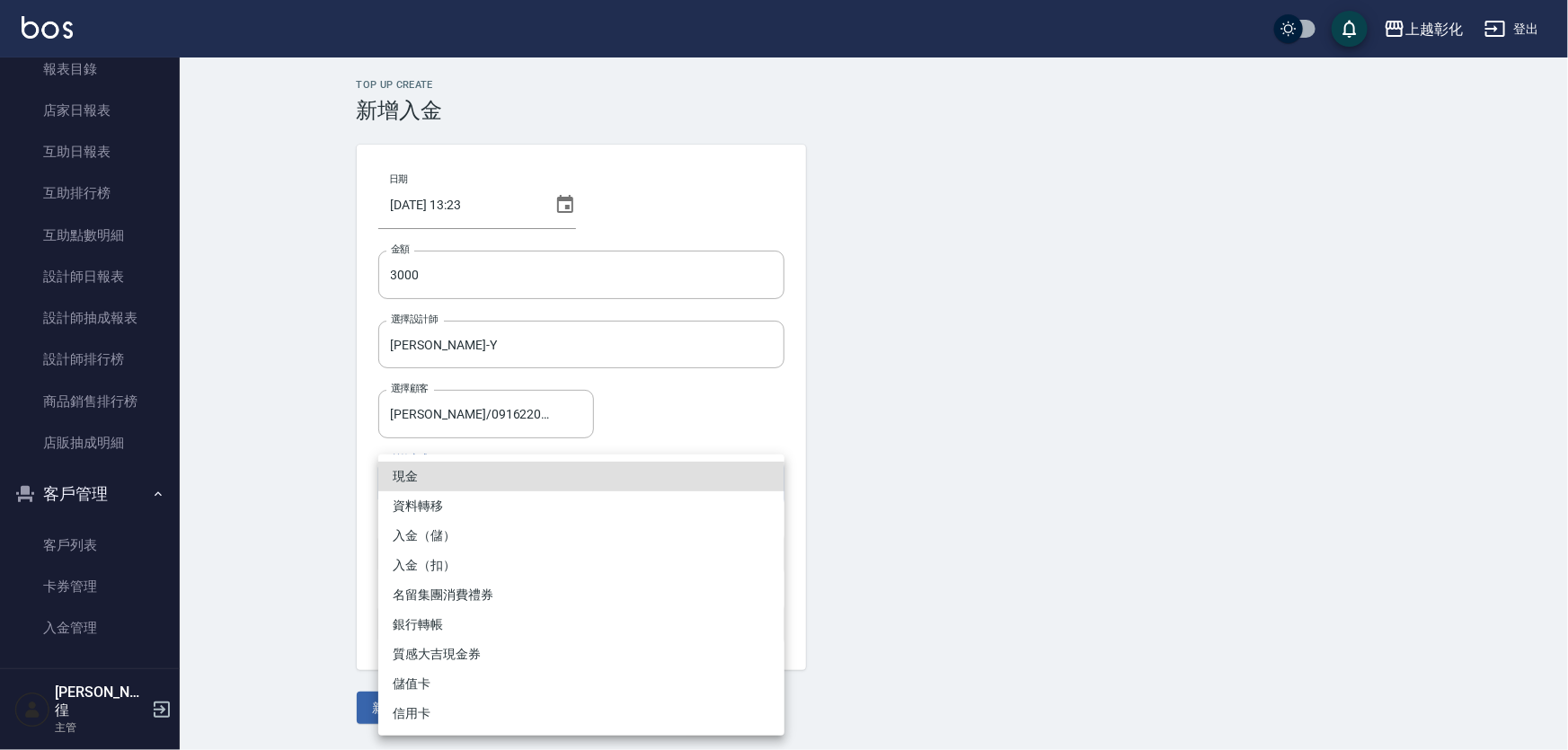
click at [453, 543] on li "入金（儲）" at bounding box center [581, 536] width 406 height 30
type input "入金（儲）"
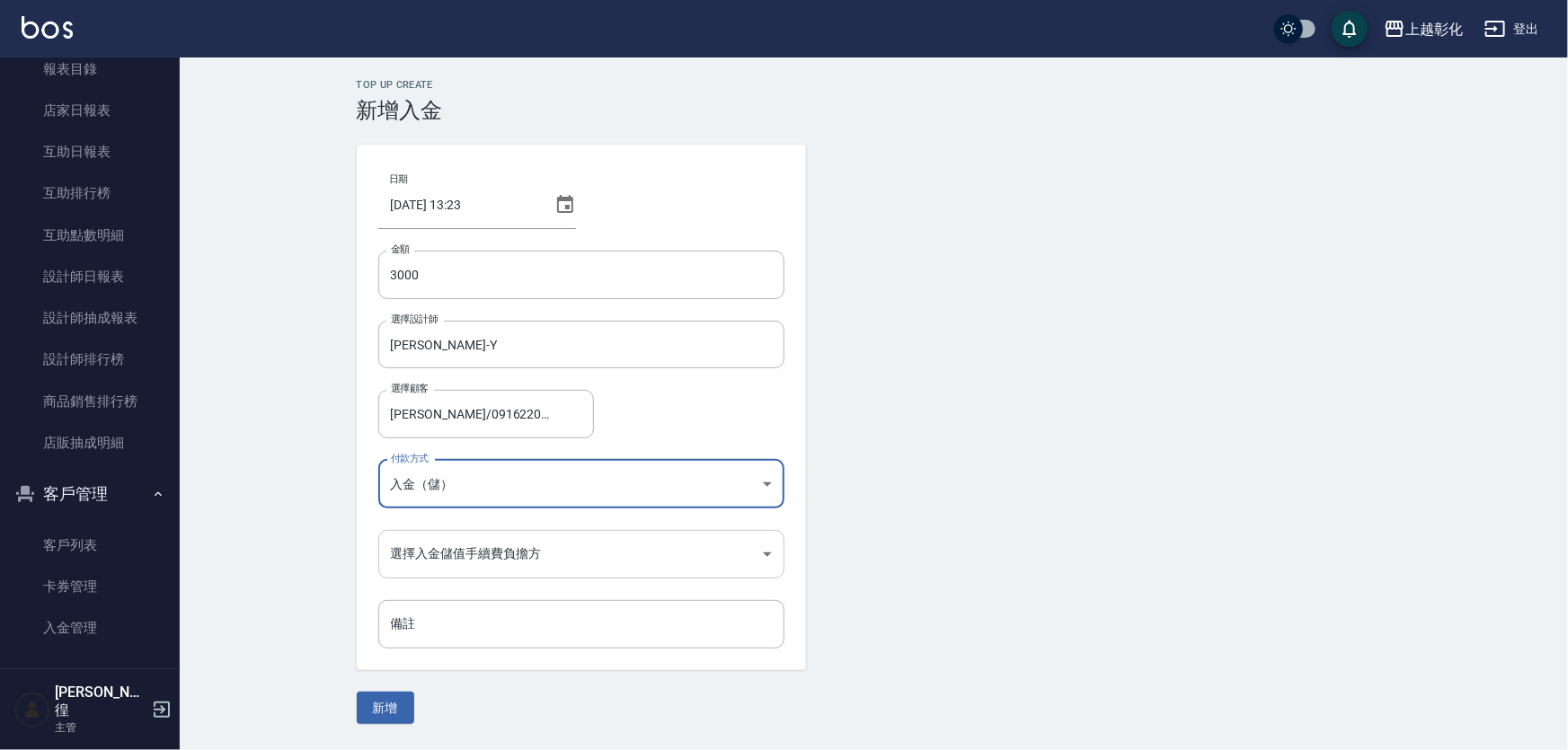
click at [456, 557] on body "上越彰化 登出 櫃檯作業 打帳單 帳單列表 現金收支登錄 材料自購登錄 每日結帳 排班表 現場電腦打卡 預約管理 預約管理 單日預約紀錄 單週預約紀錄 報表及…" at bounding box center [784, 375] width 1568 height 750
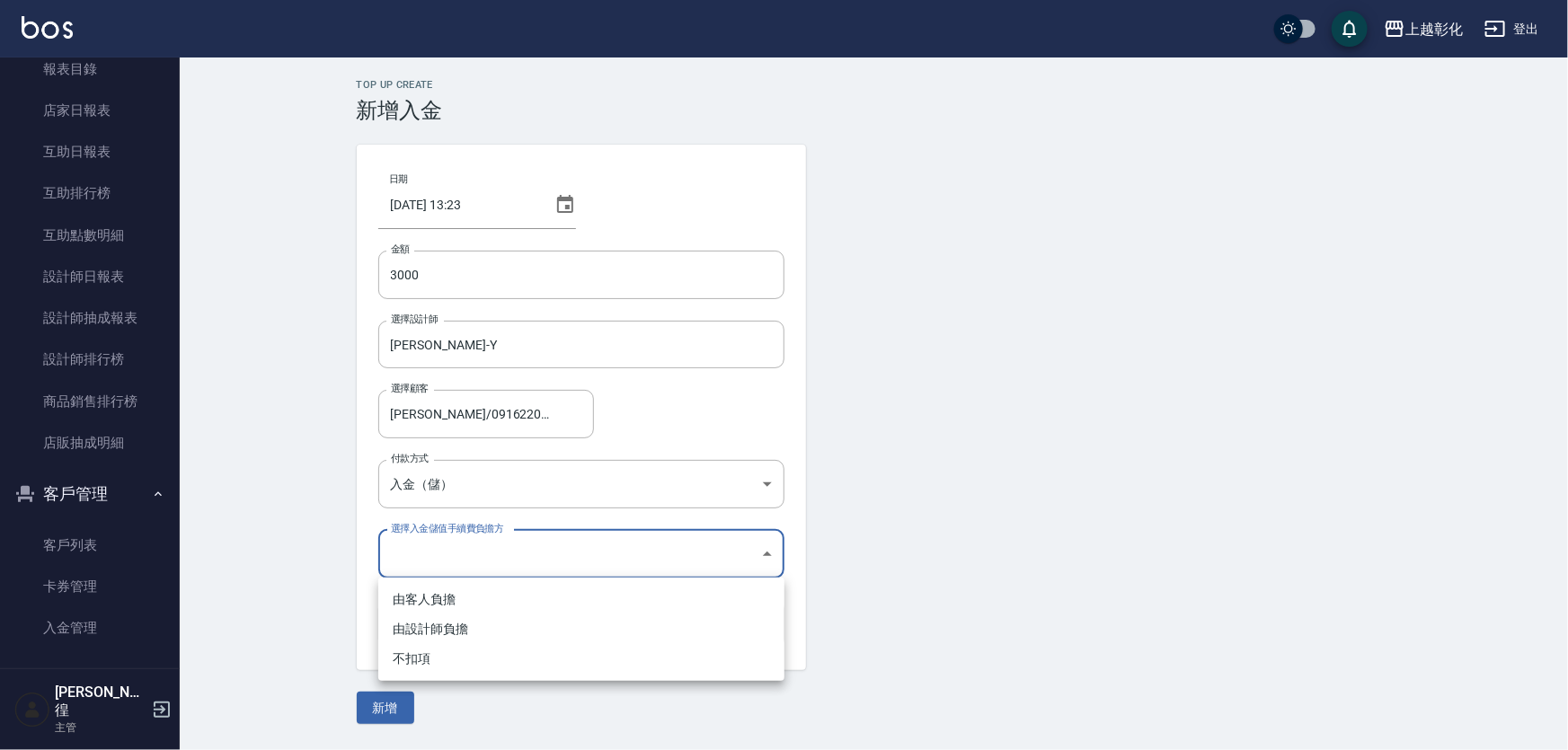
click at [434, 662] on li "不扣項" at bounding box center [581, 659] width 406 height 30
type input "WITHOUTHANDLINGFEE"
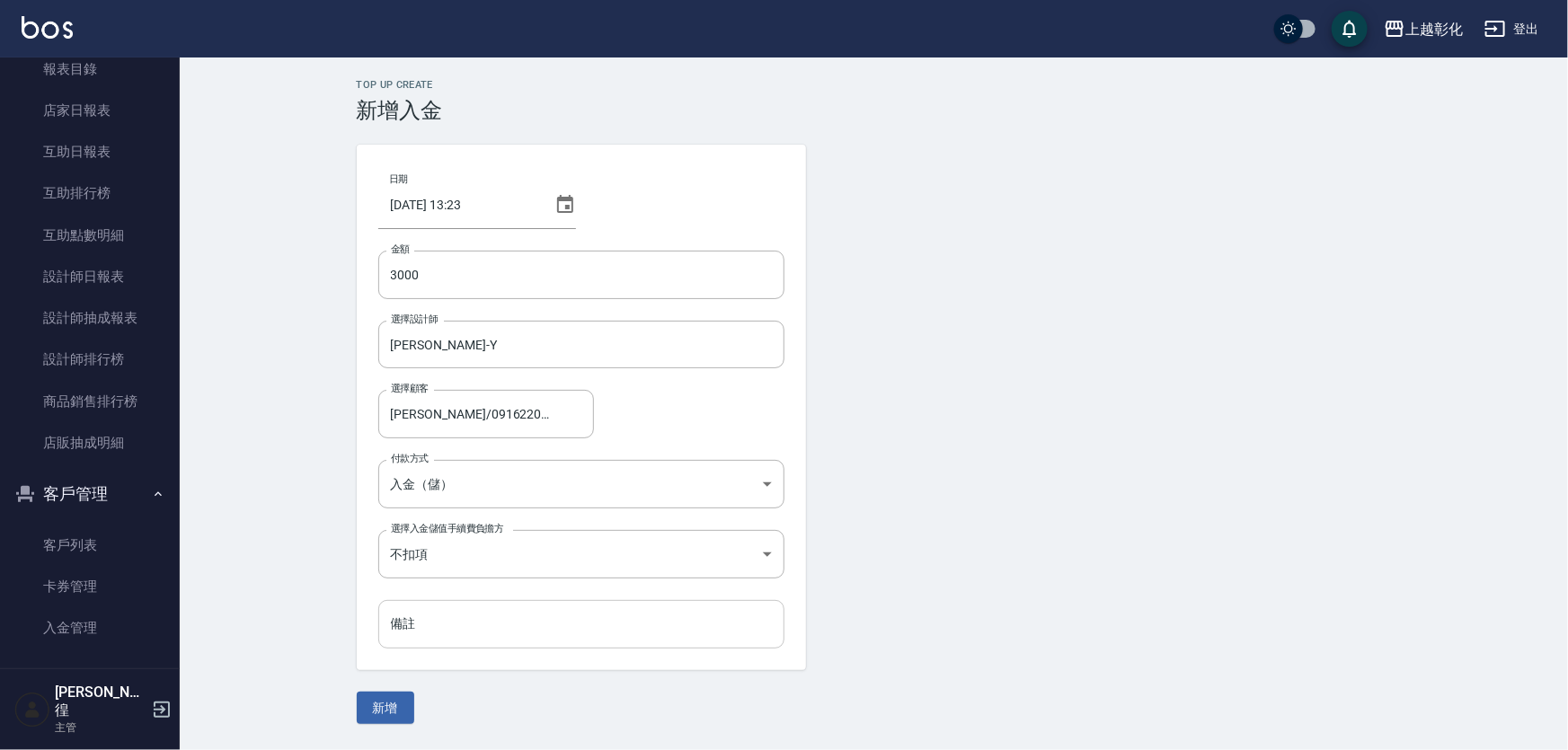
drag, startPoint x: 436, startPoint y: 653, endPoint x: 439, endPoint y: 637, distance: 16.3
click at [436, 650] on div "日期 2025/09/13 13:23 金額 3000 金額 選擇設計師 YURI-Y 選擇設計師 選擇顧客 林文玲/0916220923 選擇顧客 付款方式…" at bounding box center [581, 407] width 449 height 526
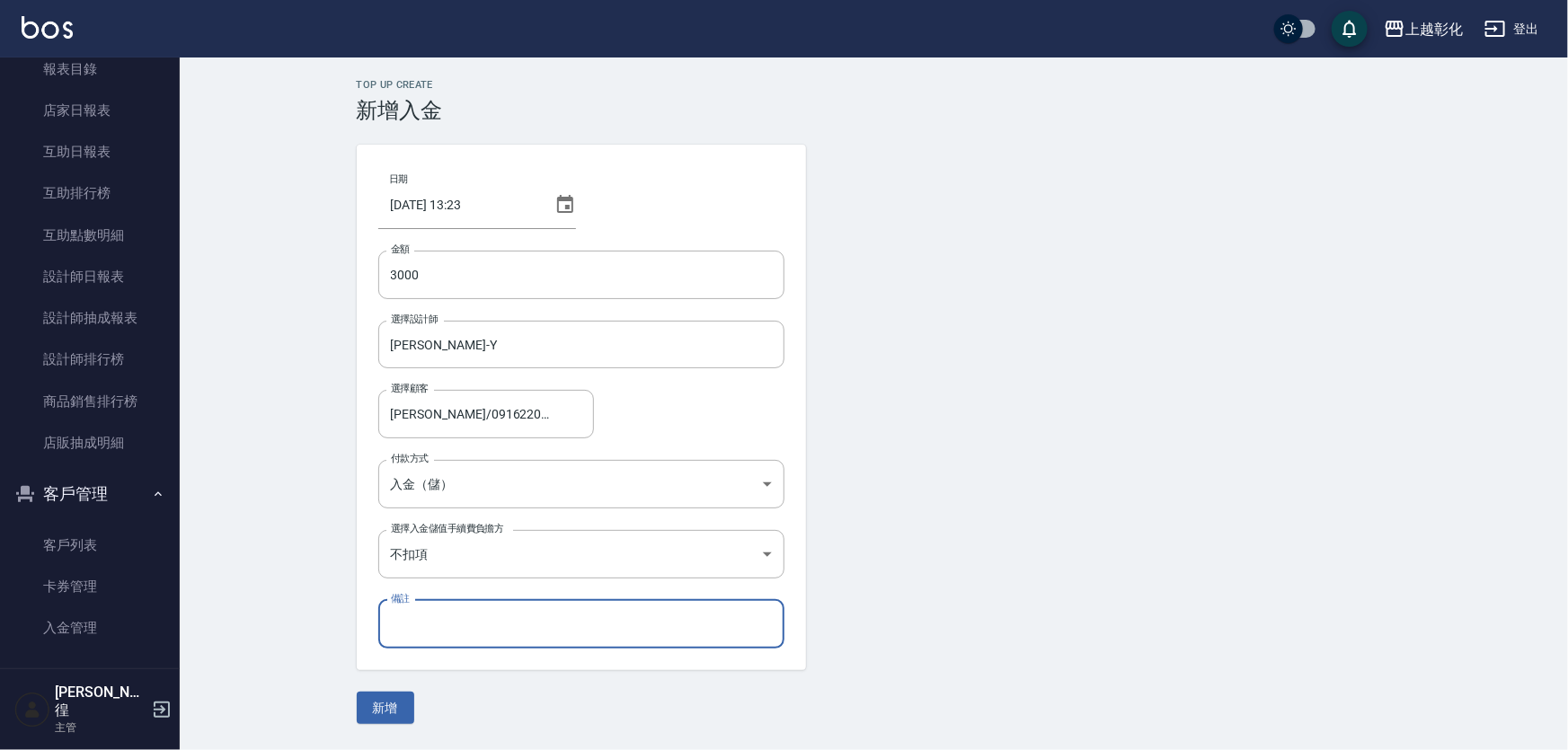
click at [439, 637] on input "備註" at bounding box center [581, 624] width 406 height 48
type input "情"
type input "[DATE]"
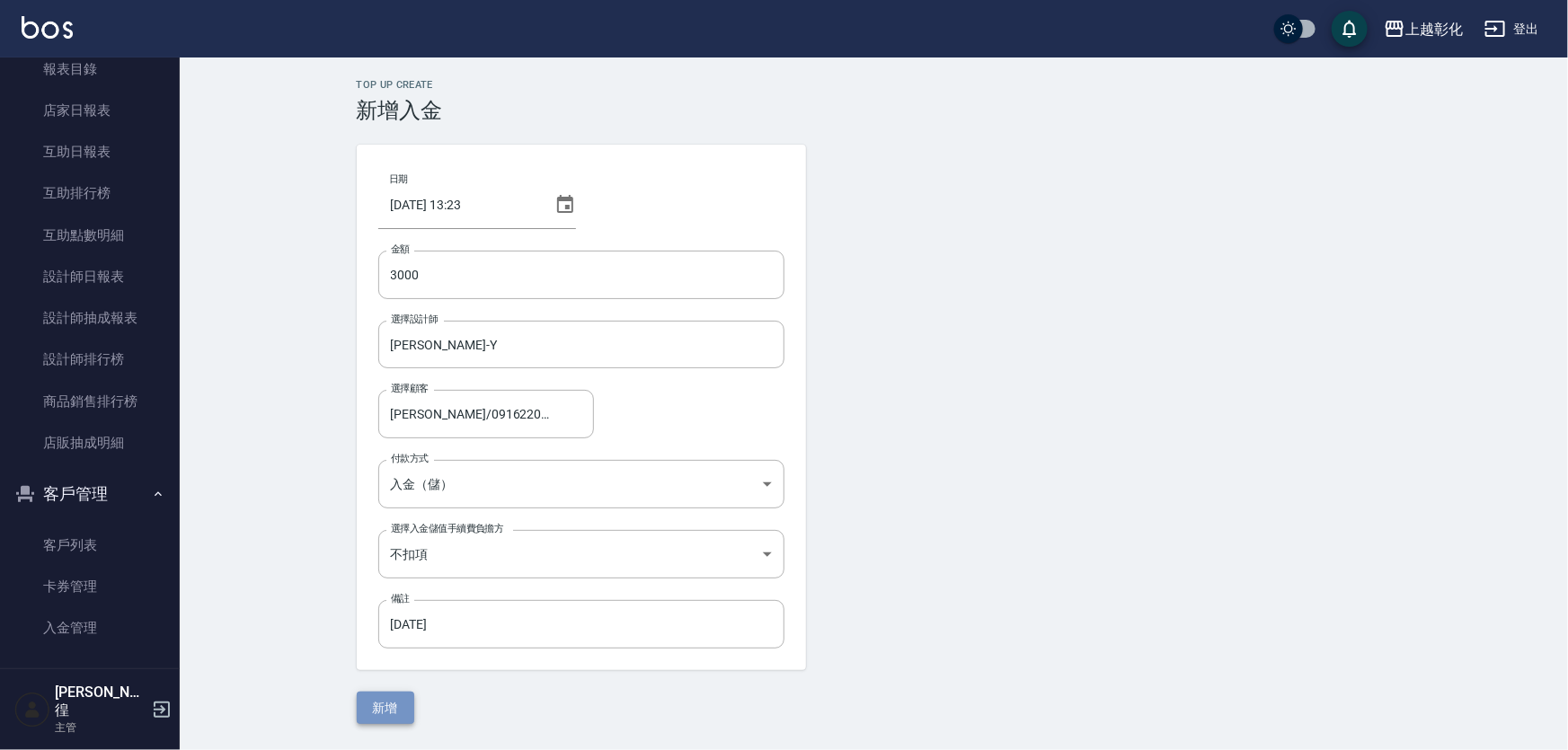
click at [379, 703] on button "新增" at bounding box center [386, 709] width 58 height 34
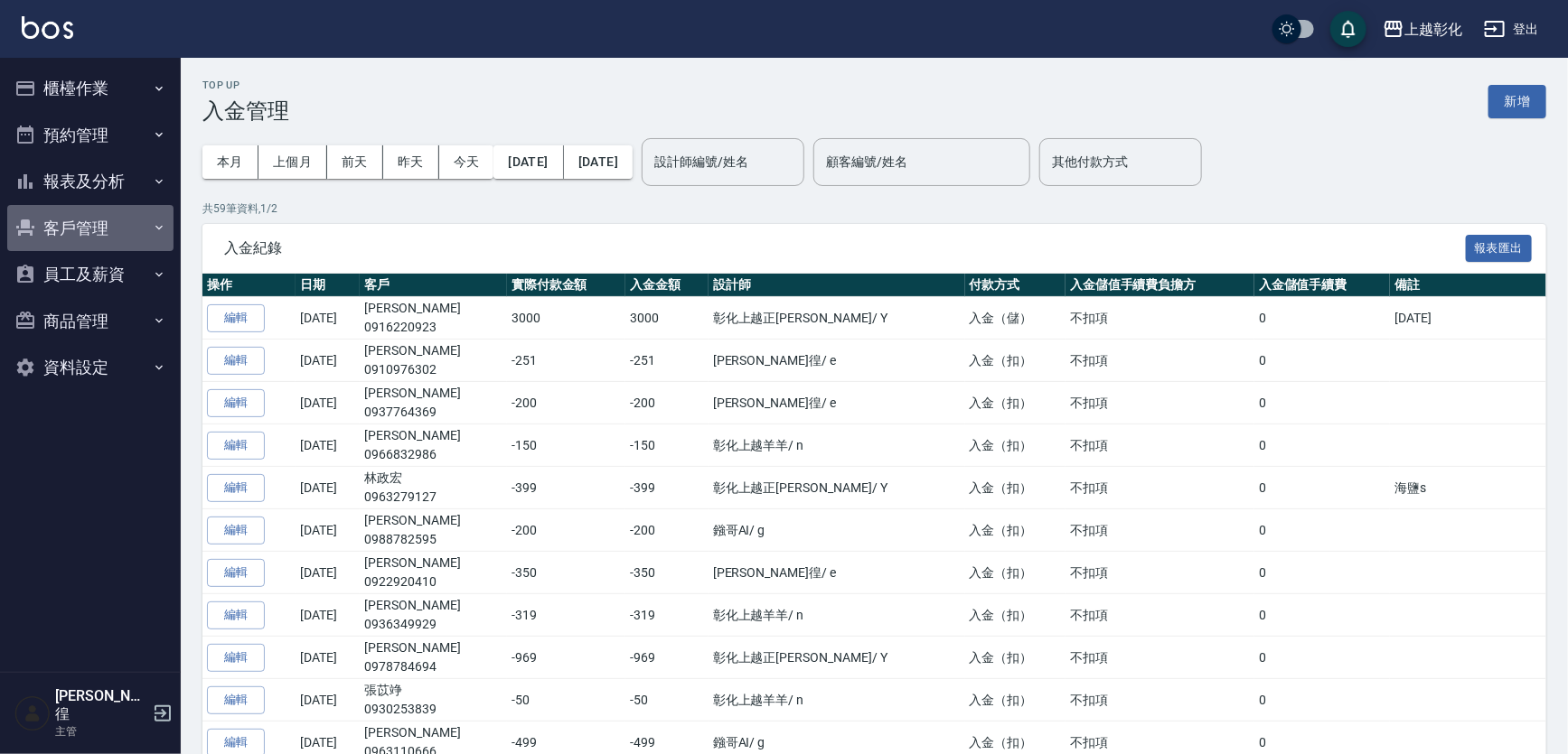
click at [89, 235] on button "客戶管理" at bounding box center [90, 228] width 166 height 47
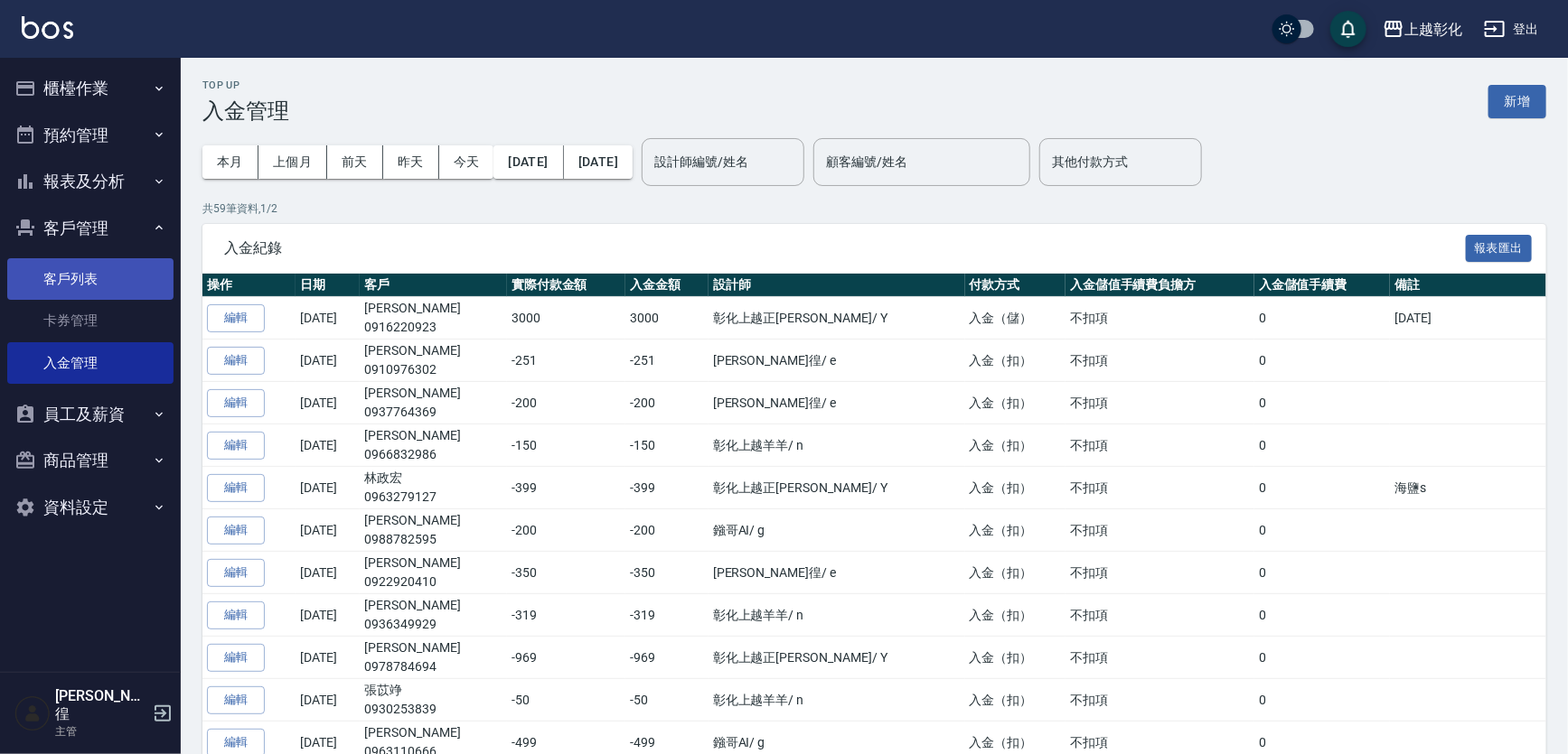
click at [94, 284] on link "客戶列表" at bounding box center [90, 278] width 166 height 42
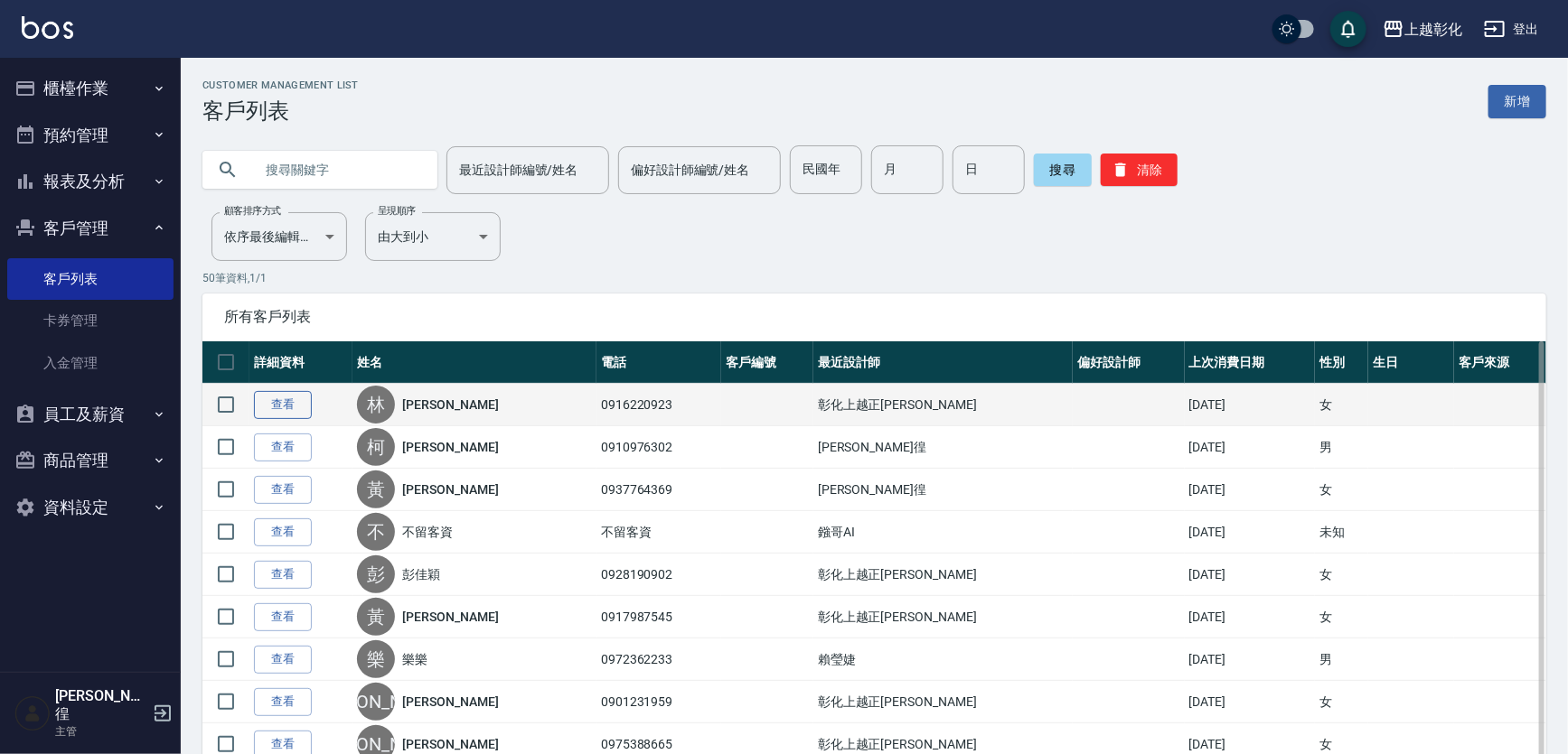
click at [287, 407] on link "查看" at bounding box center [283, 405] width 58 height 28
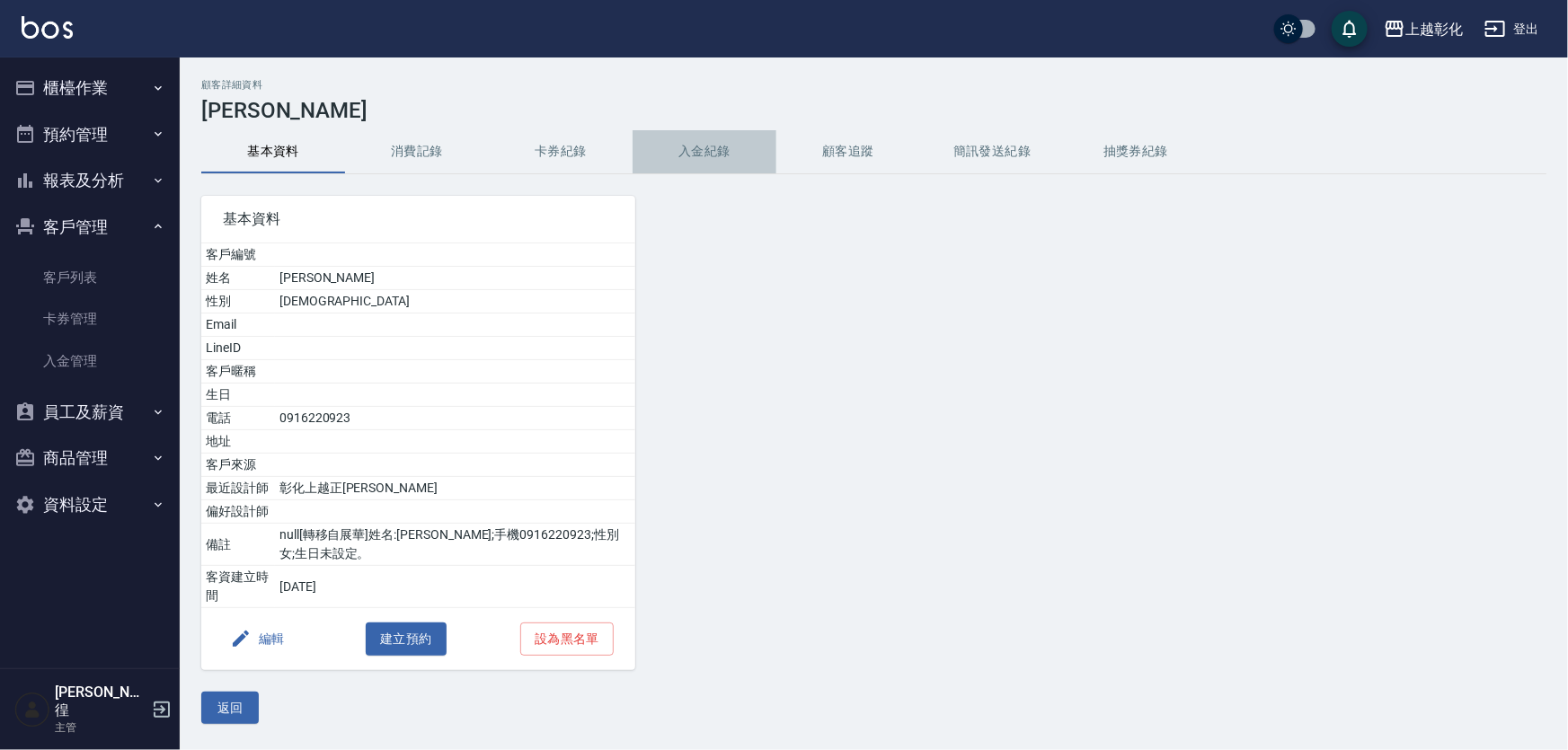
click at [688, 147] on button "入金紀錄" at bounding box center [705, 152] width 144 height 43
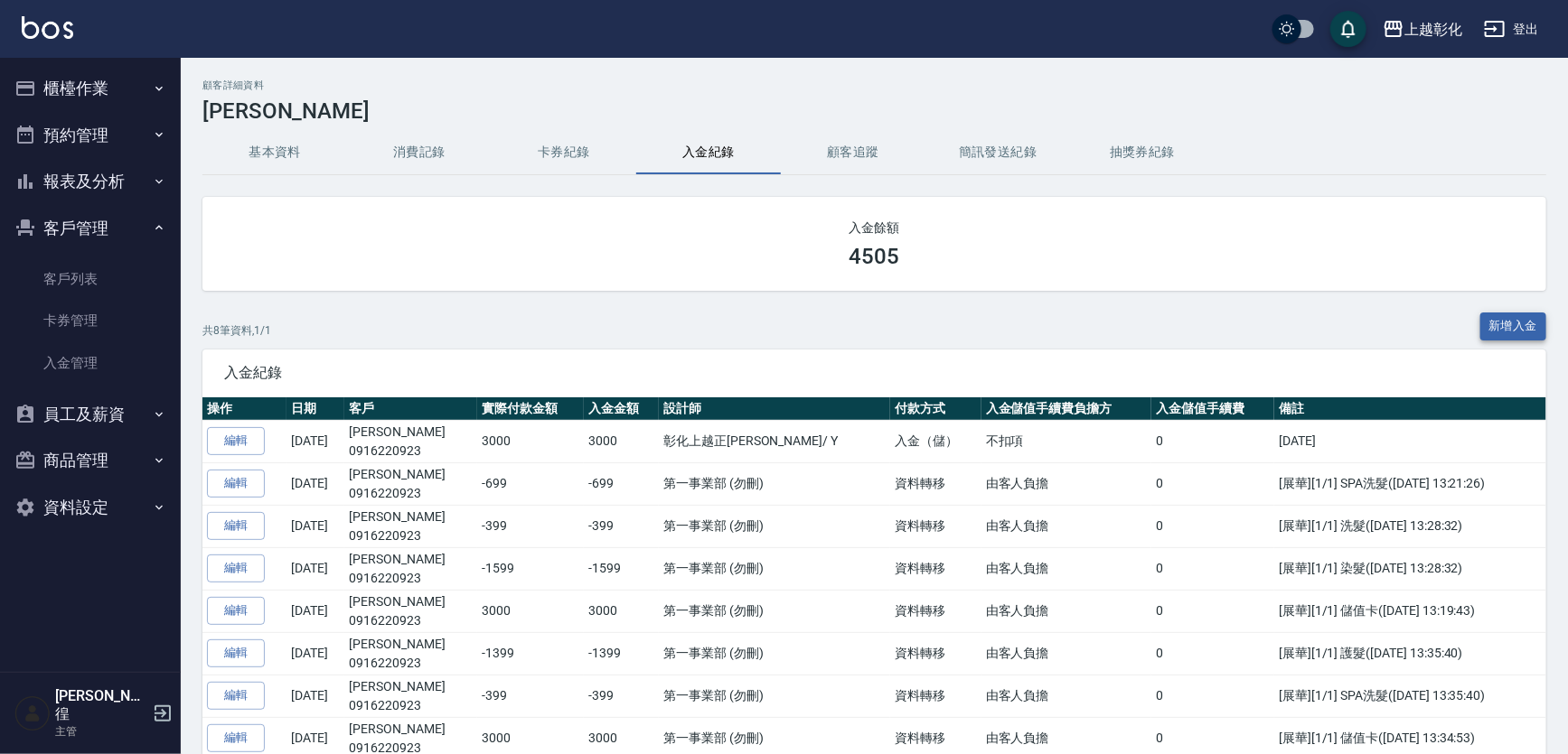
click at [1500, 330] on button "新增入金" at bounding box center [1514, 326] width 67 height 28
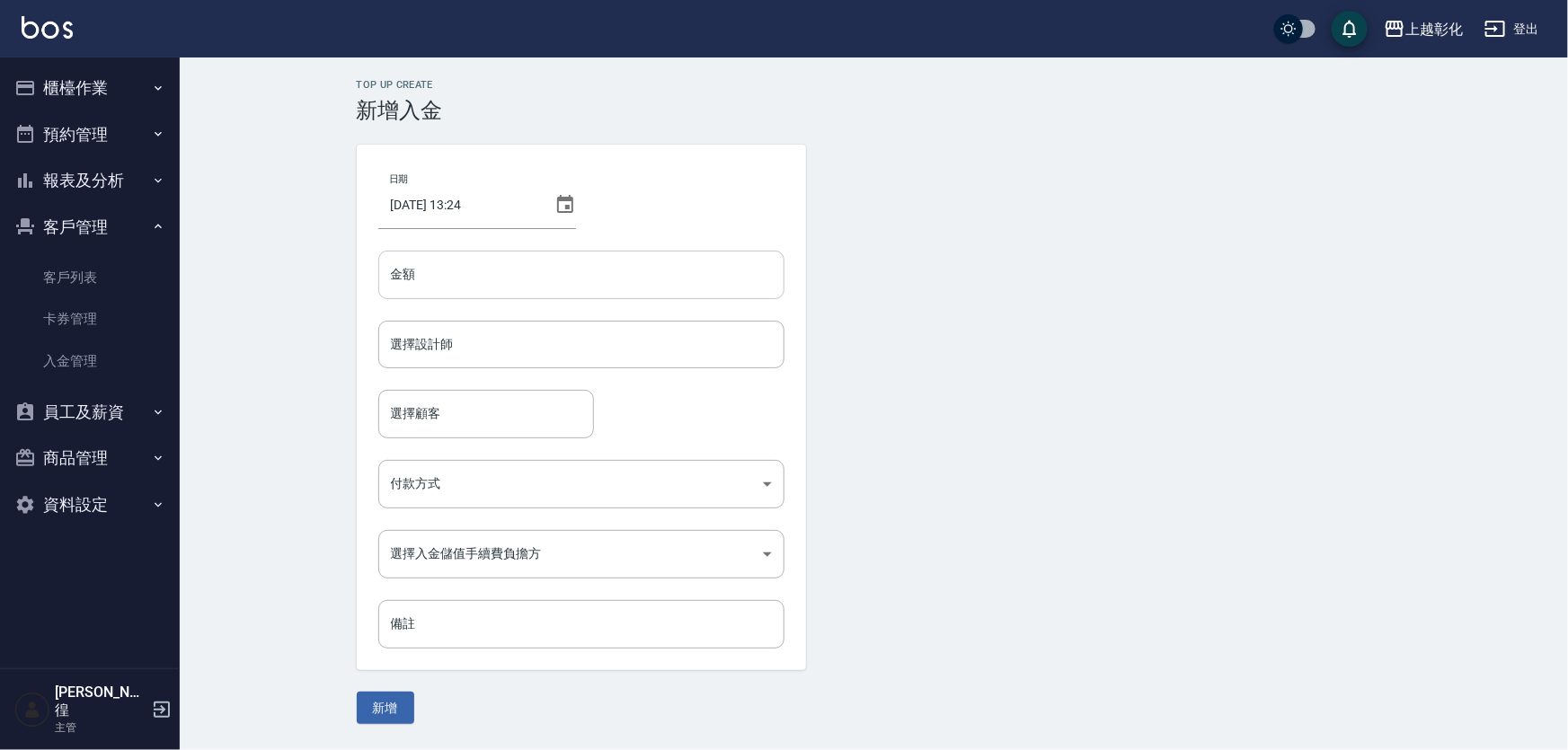
click at [464, 271] on input "金額" at bounding box center [581, 275] width 406 height 48
type input "-2598"
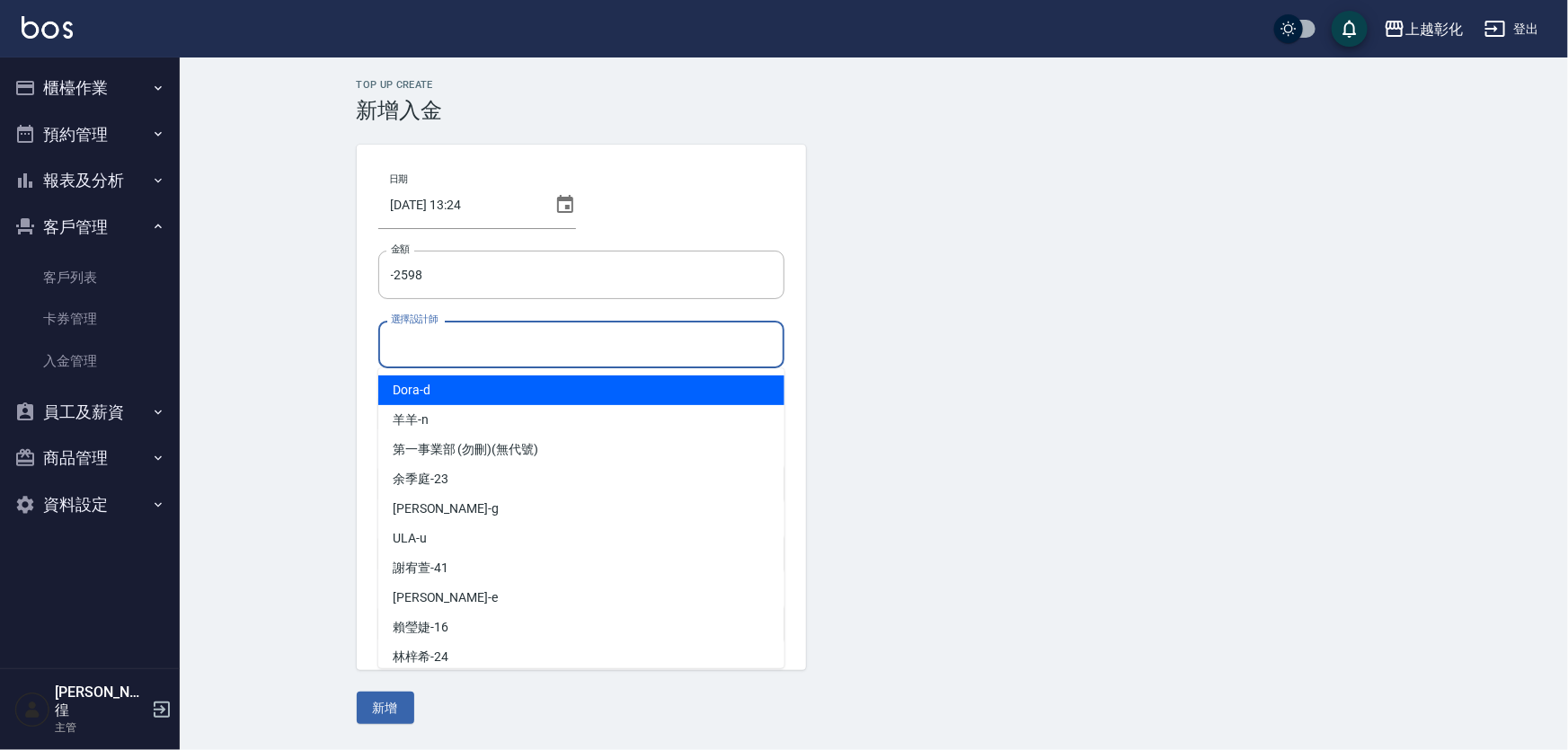
click at [465, 340] on input "選擇設計師" at bounding box center [582, 344] width 390 height 32
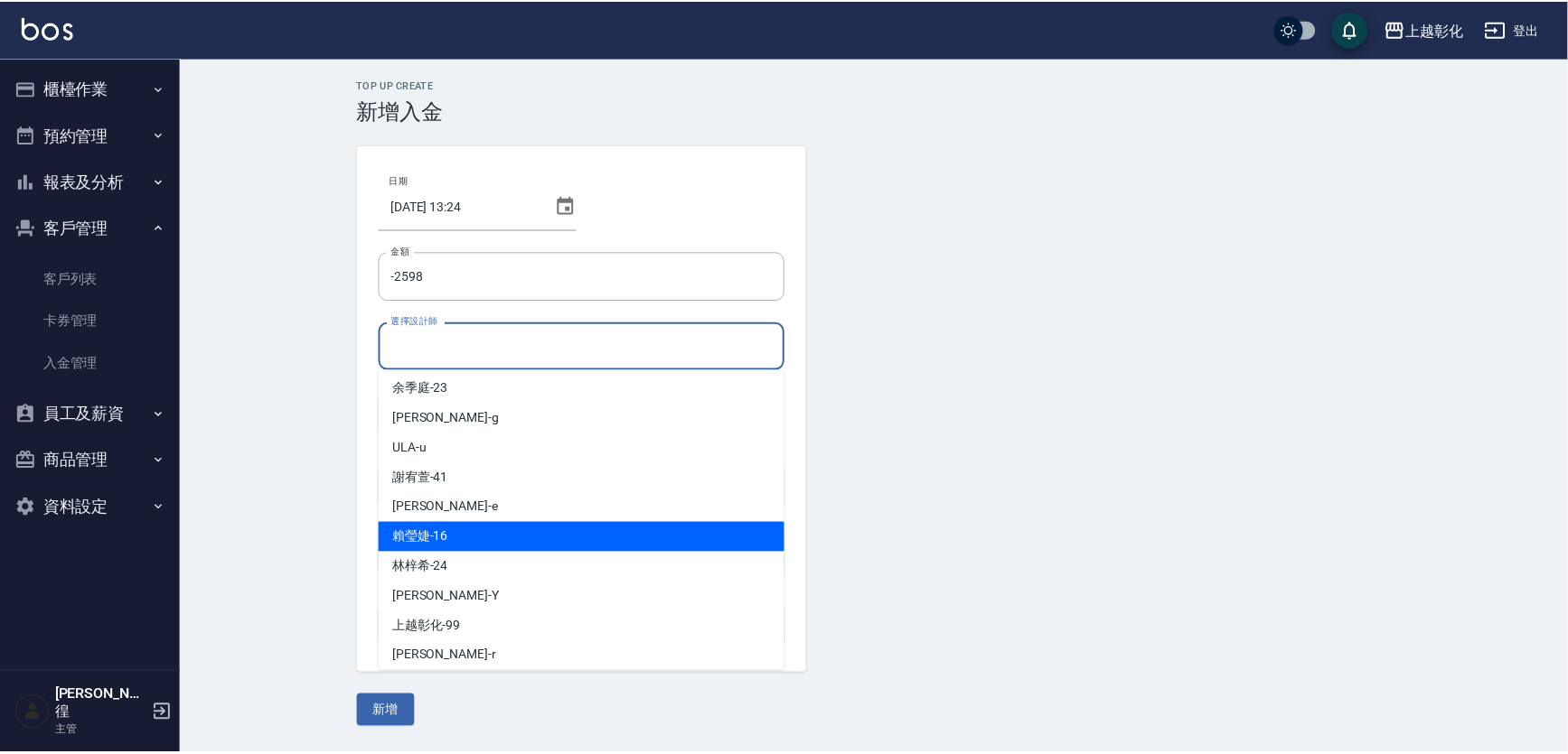
scroll to position [100, 0]
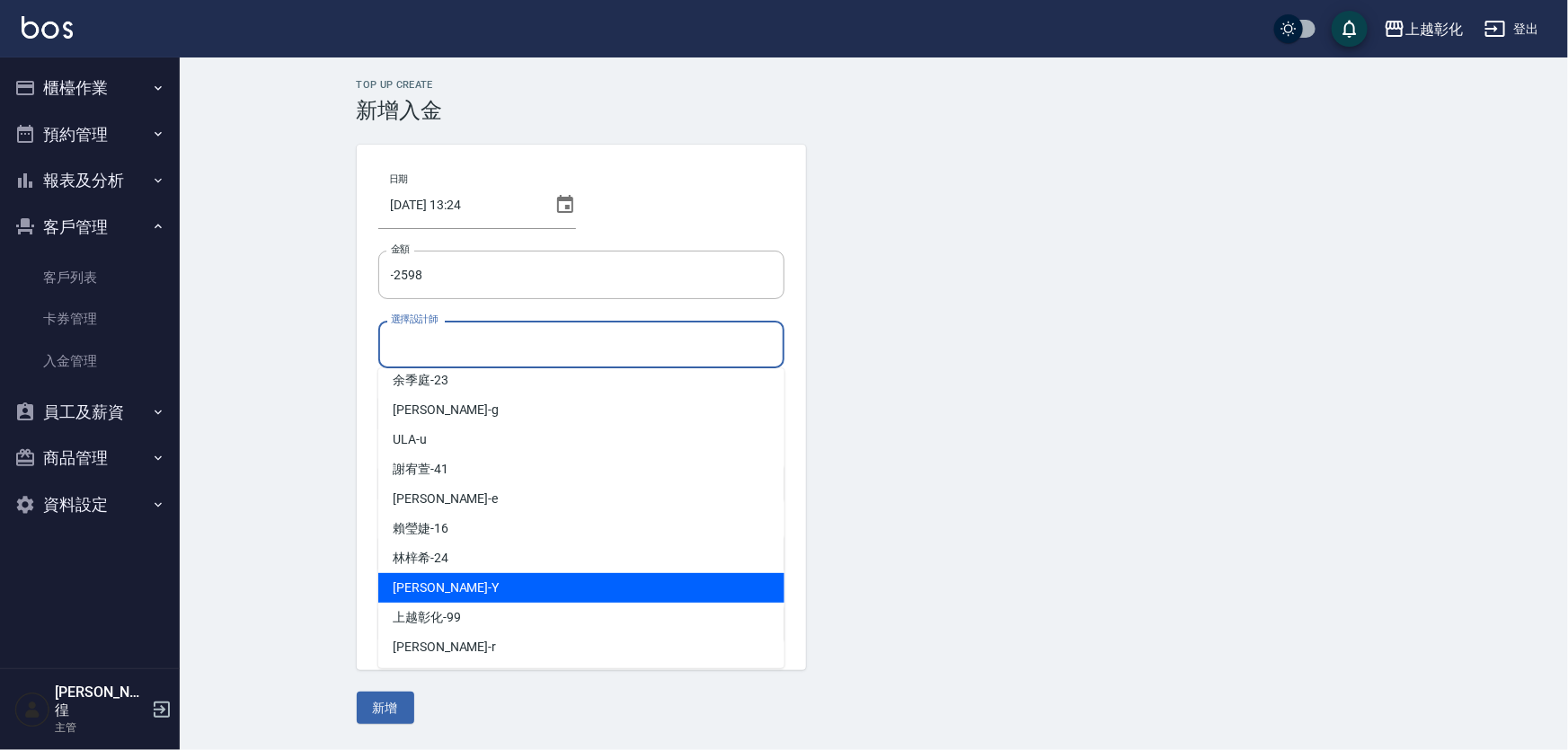
drag, startPoint x: 448, startPoint y: 597, endPoint x: 449, endPoint y: 558, distance: 39.0
click at [448, 596] on div "YURI -Y" at bounding box center [581, 588] width 406 height 30
type input "YURI-Y"
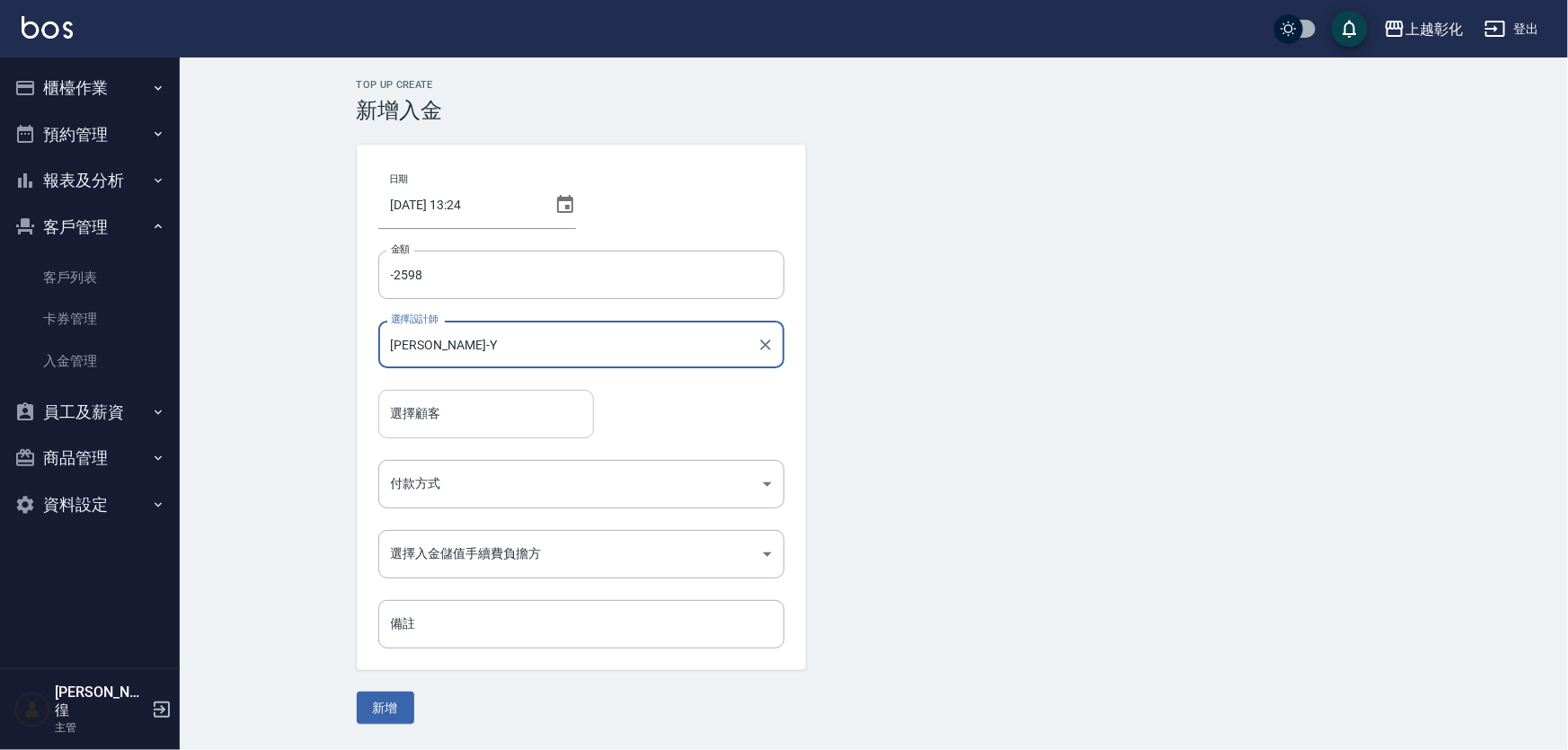
click at [444, 421] on input "選擇顧客" at bounding box center [485, 413] width 199 height 32
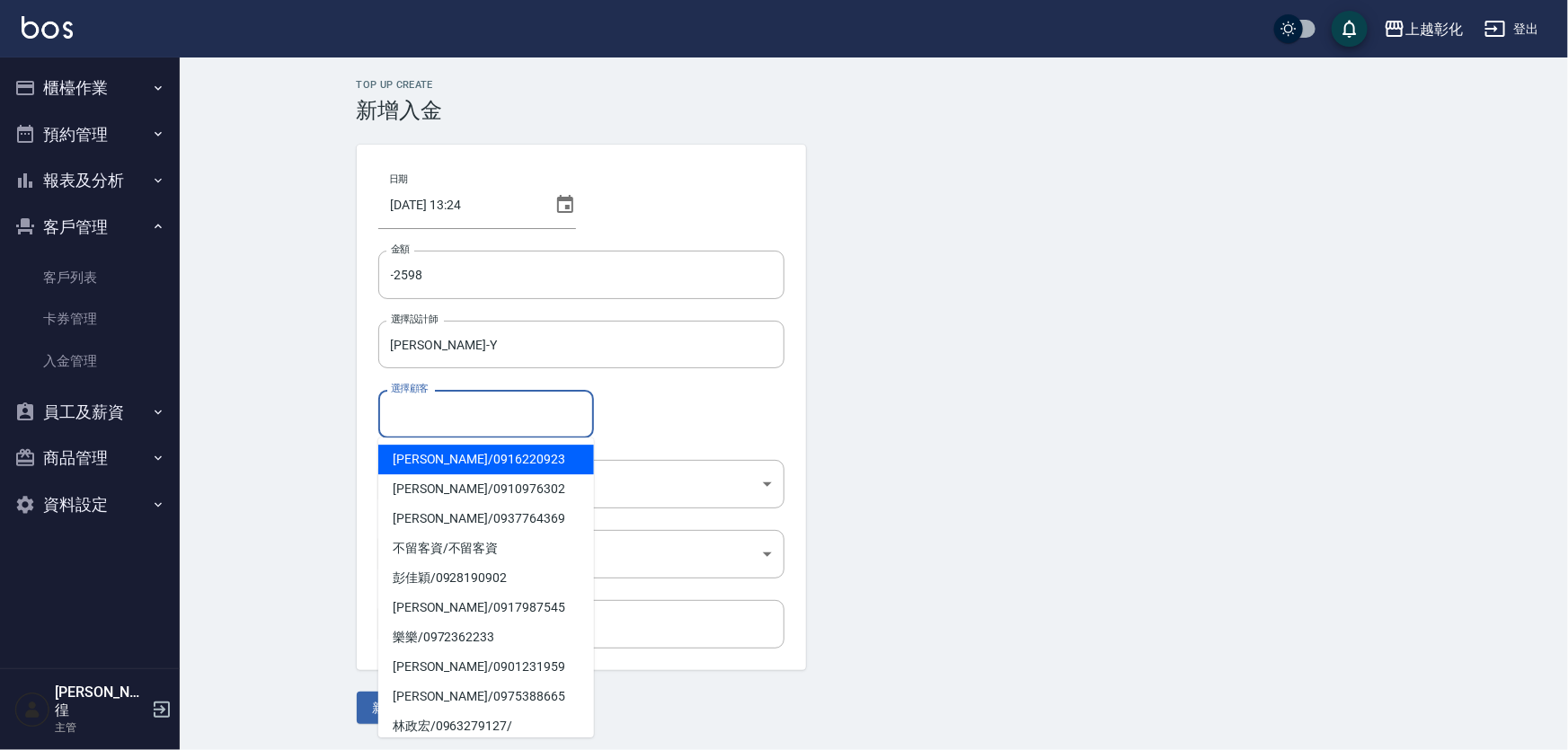
click at [448, 465] on span "林文玲 / 0916220923" at bounding box center [485, 460] width 215 height 30
type input "林文玲/0916220923"
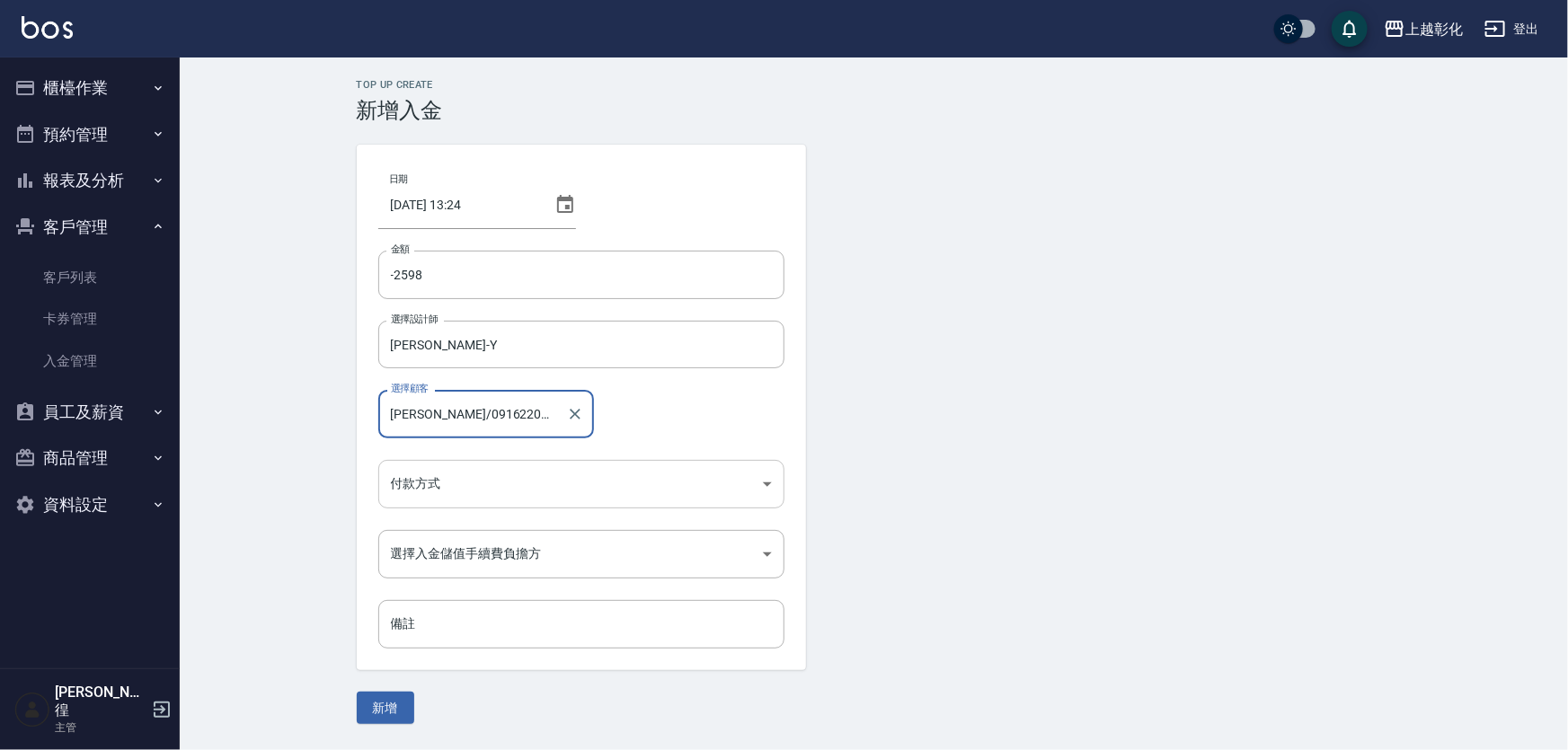
click at [460, 486] on body "上越彰化 登出 櫃檯作業 打帳單 帳單列表 現金收支登錄 材料自購登錄 每日結帳 排班表 現場電腦打卡 預約管理 預約管理 單日預約紀錄 單週預約紀錄 報表及…" at bounding box center [784, 375] width 1568 height 750
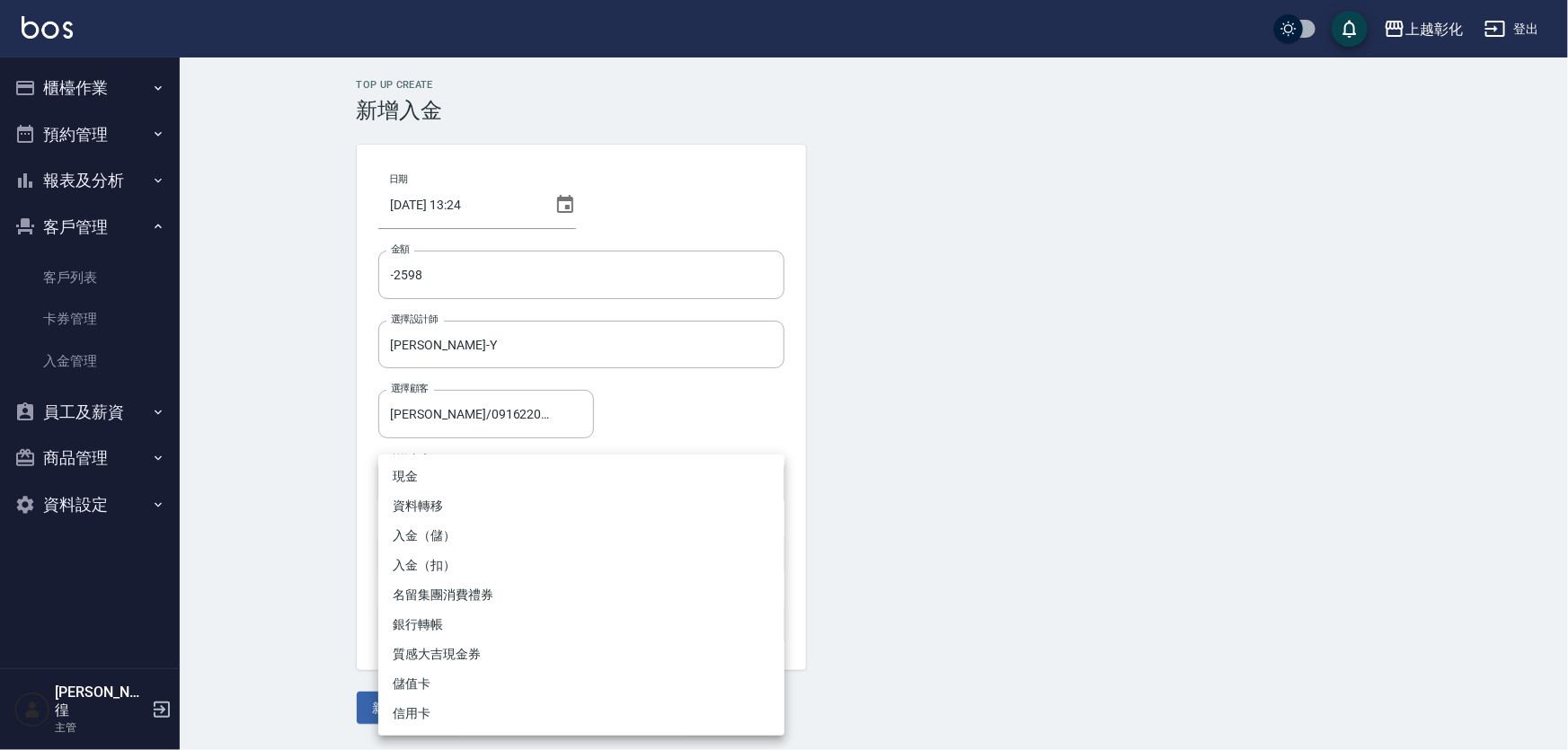
click at [457, 557] on li "入金（扣）" at bounding box center [581, 565] width 406 height 30
type input "入金（扣）"
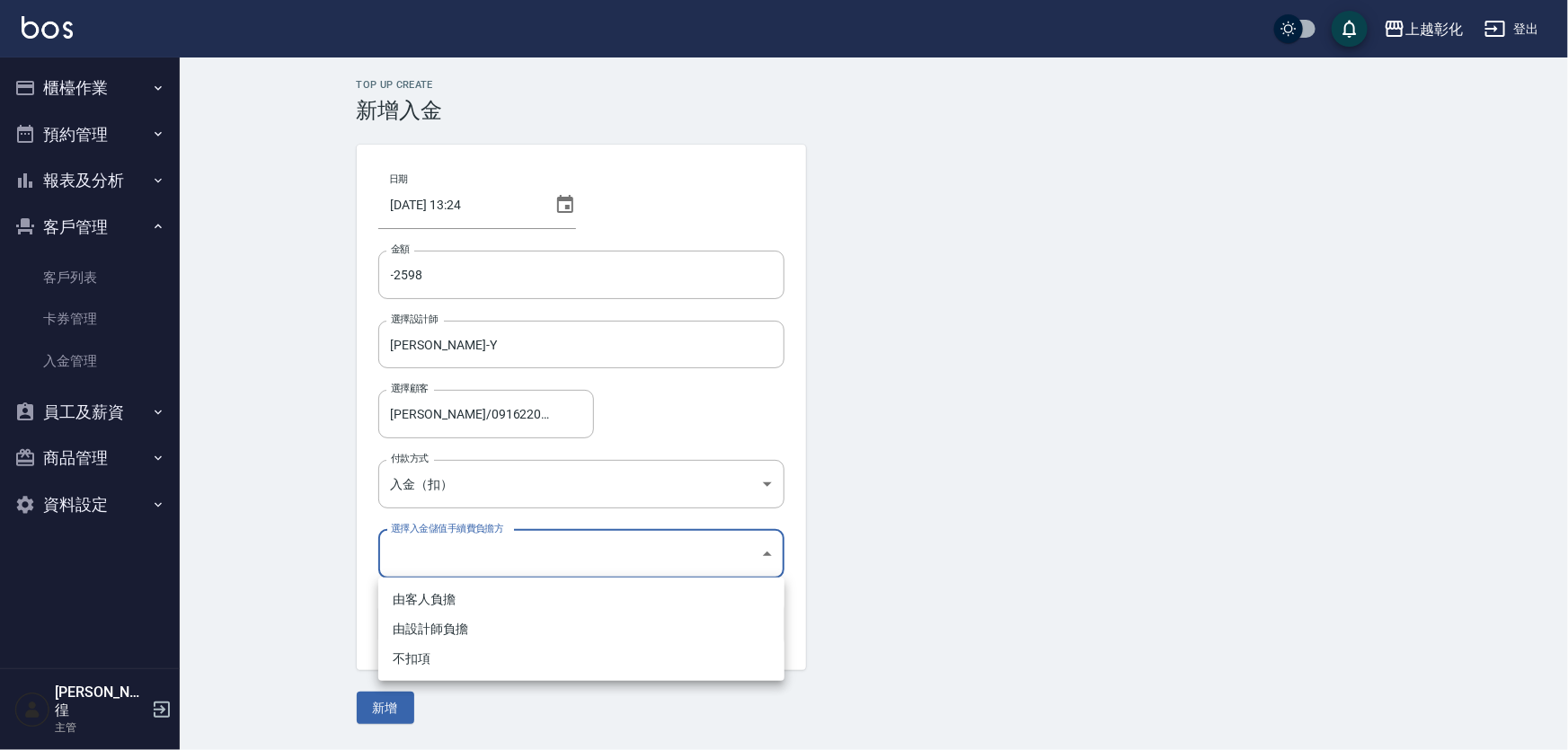
drag, startPoint x: 457, startPoint y: 564, endPoint x: 457, endPoint y: 594, distance: 30.0
click at [457, 563] on body "上越彰化 登出 櫃檯作業 打帳單 帳單列表 現金收支登錄 材料自購登錄 每日結帳 排班表 現場電腦打卡 預約管理 預約管理 單日預約紀錄 單週預約紀錄 報表及…" at bounding box center [784, 375] width 1568 height 750
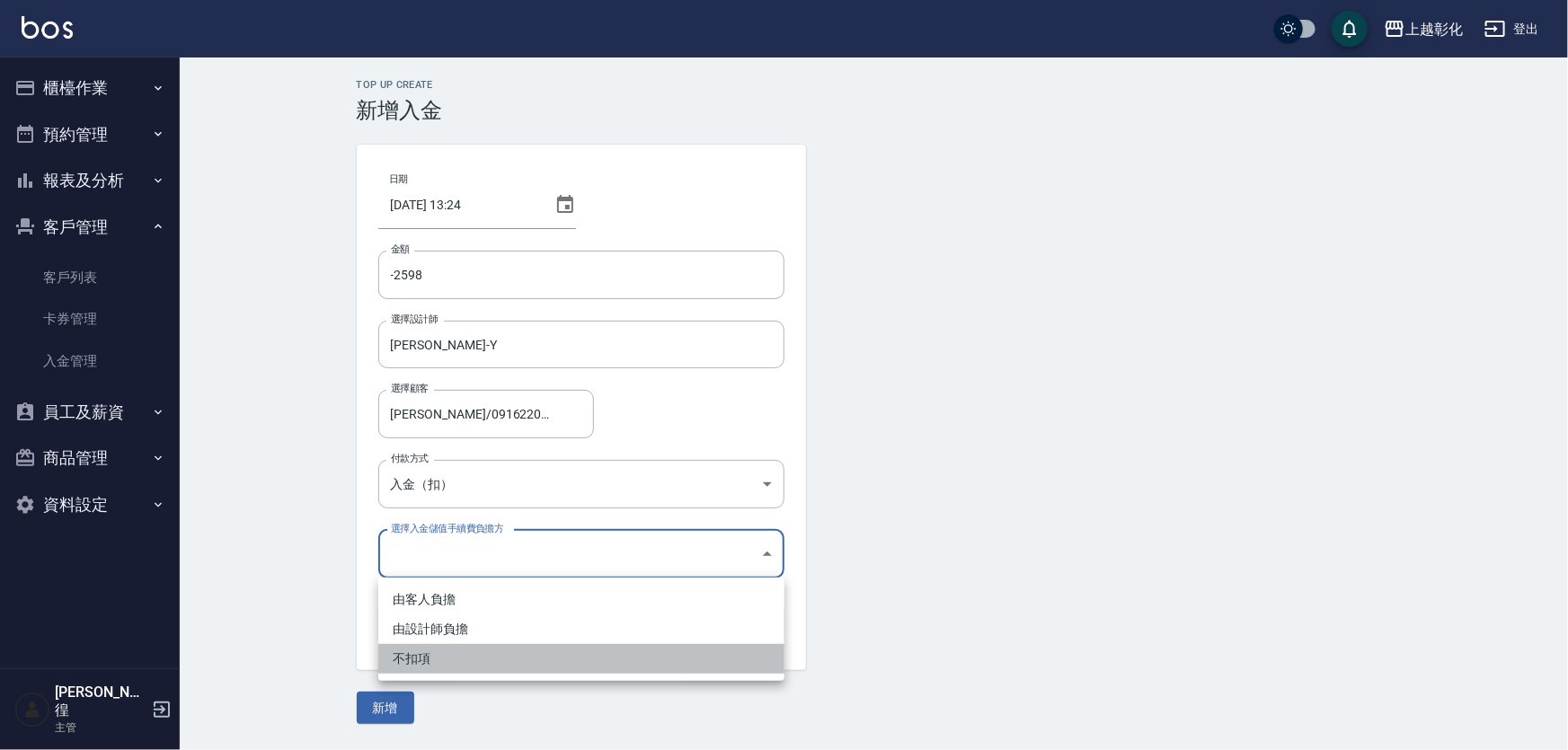
click at [446, 655] on li "不扣項" at bounding box center [581, 659] width 406 height 30
type input "WITHOUTHANDLINGFEE"
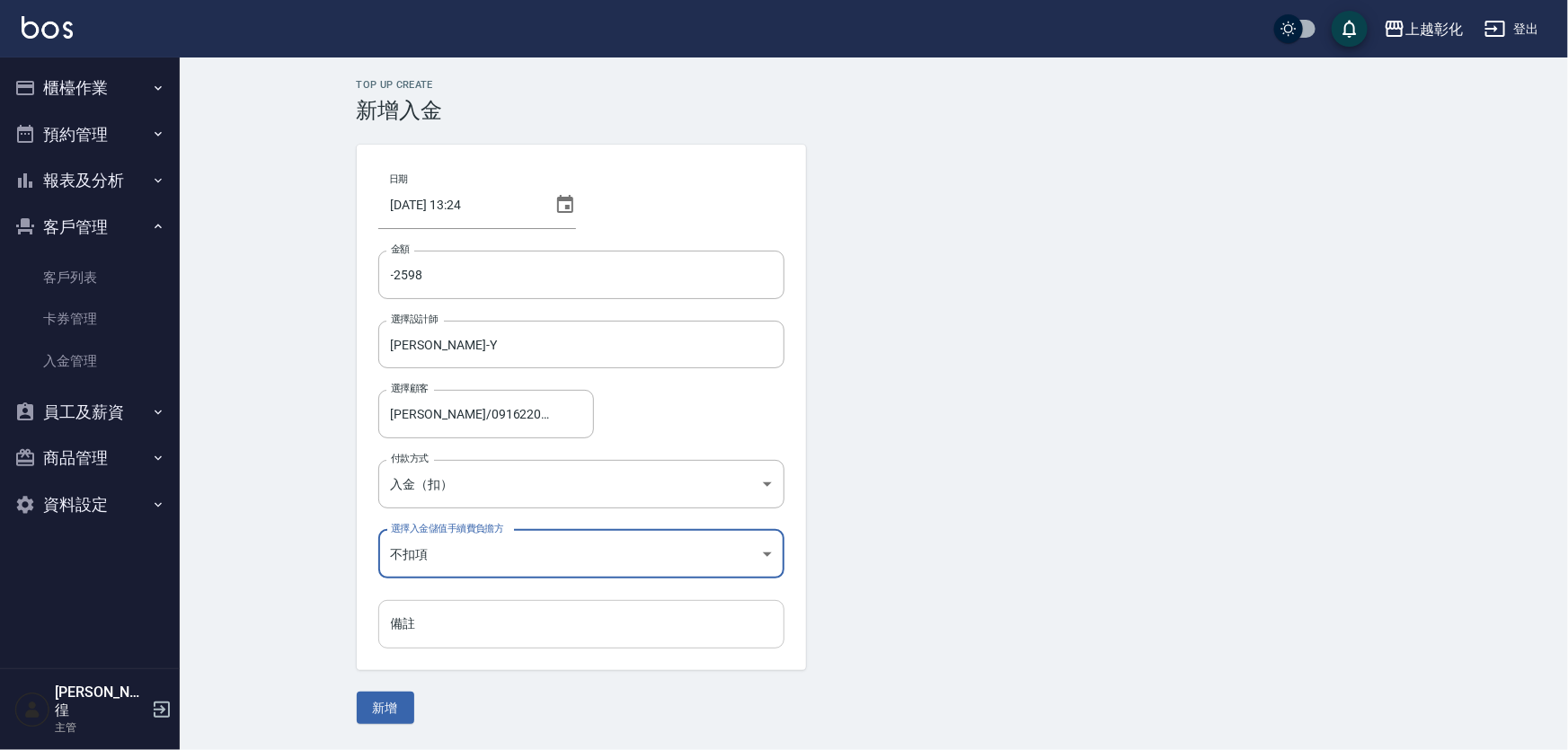
click at [441, 625] on input "備註" at bounding box center [581, 624] width 406 height 48
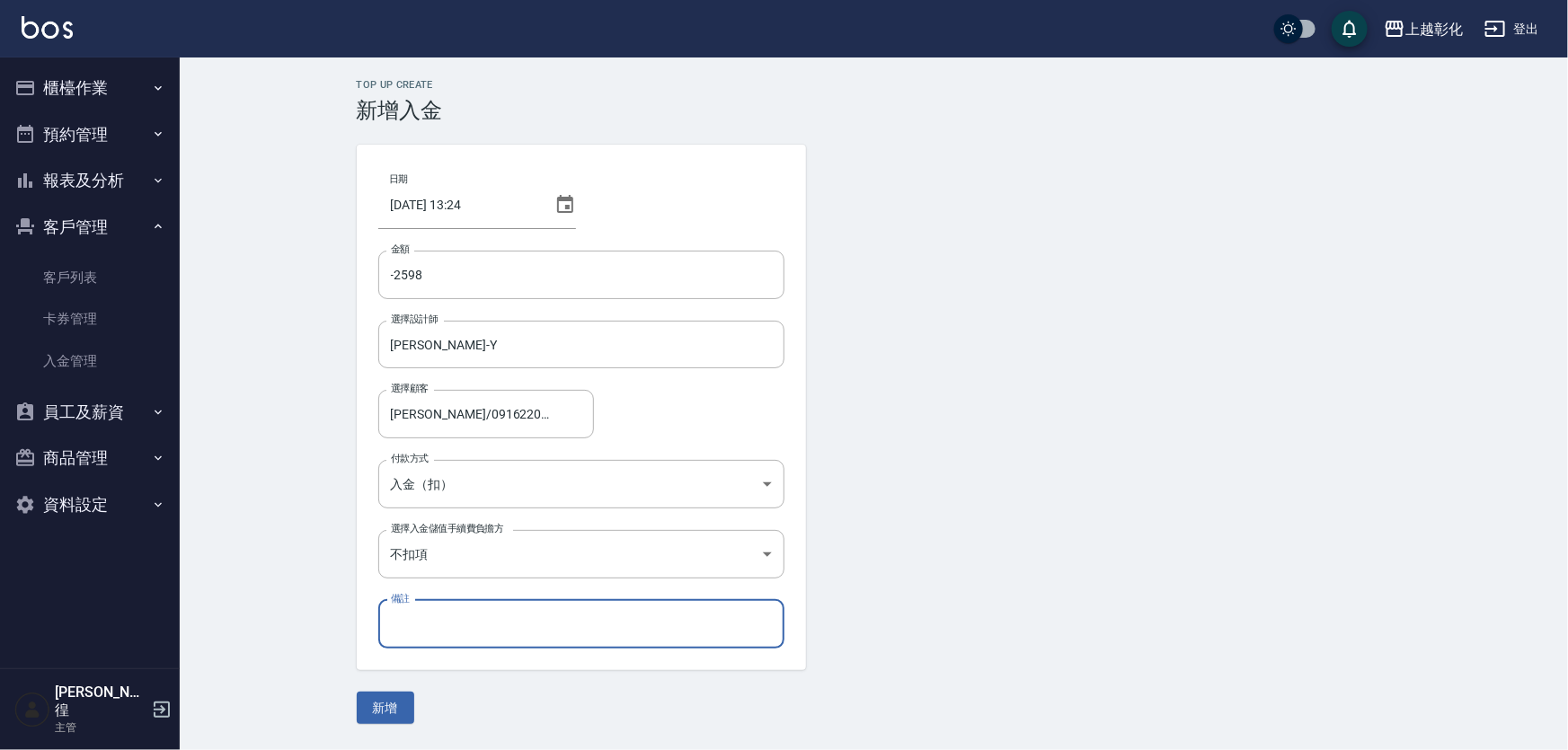
type input "ㄅ"
type input "補染髮根+護 女兒399"
click at [398, 703] on button "新增" at bounding box center [386, 709] width 58 height 34
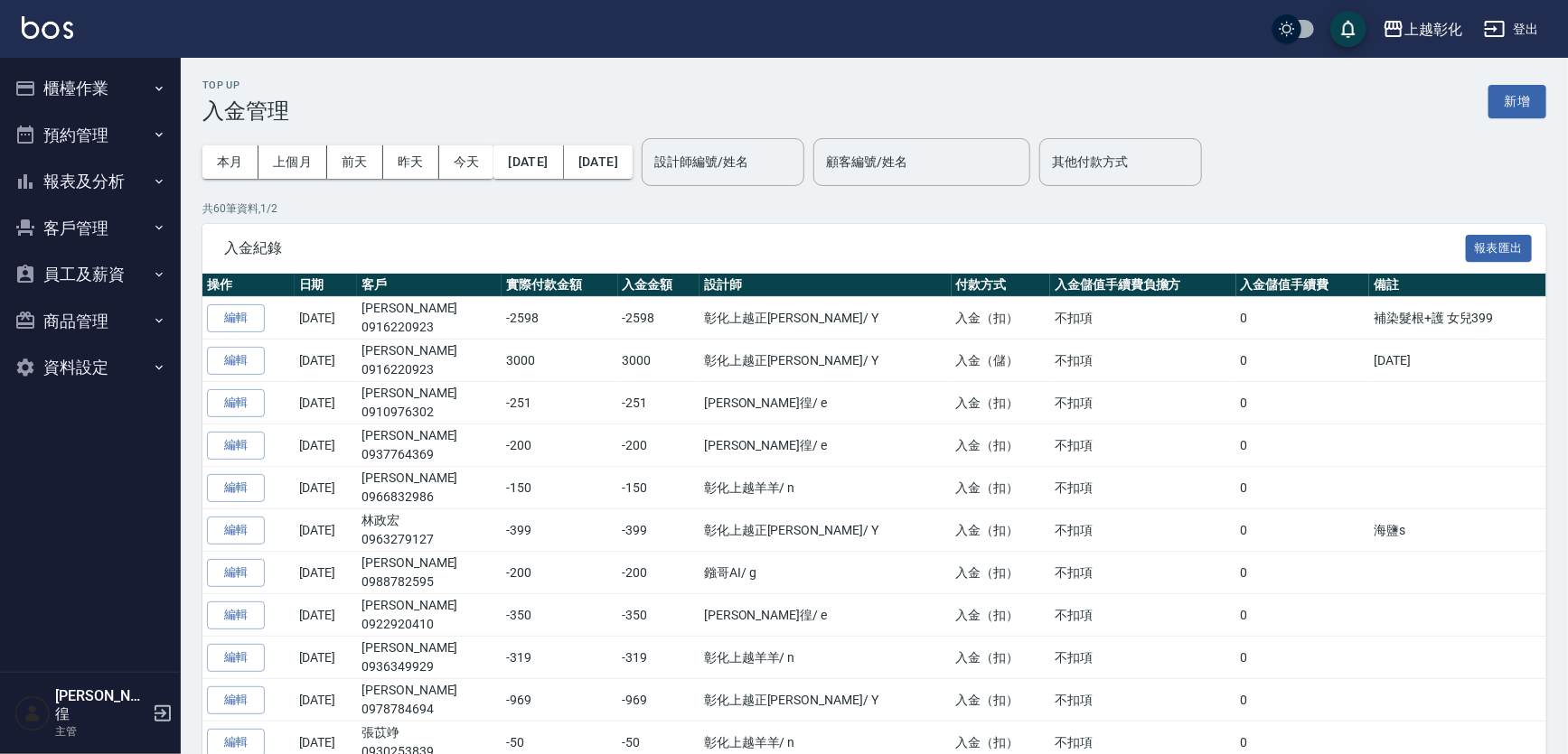
click at [115, 77] on button "櫃檯作業" at bounding box center [90, 88] width 166 height 47
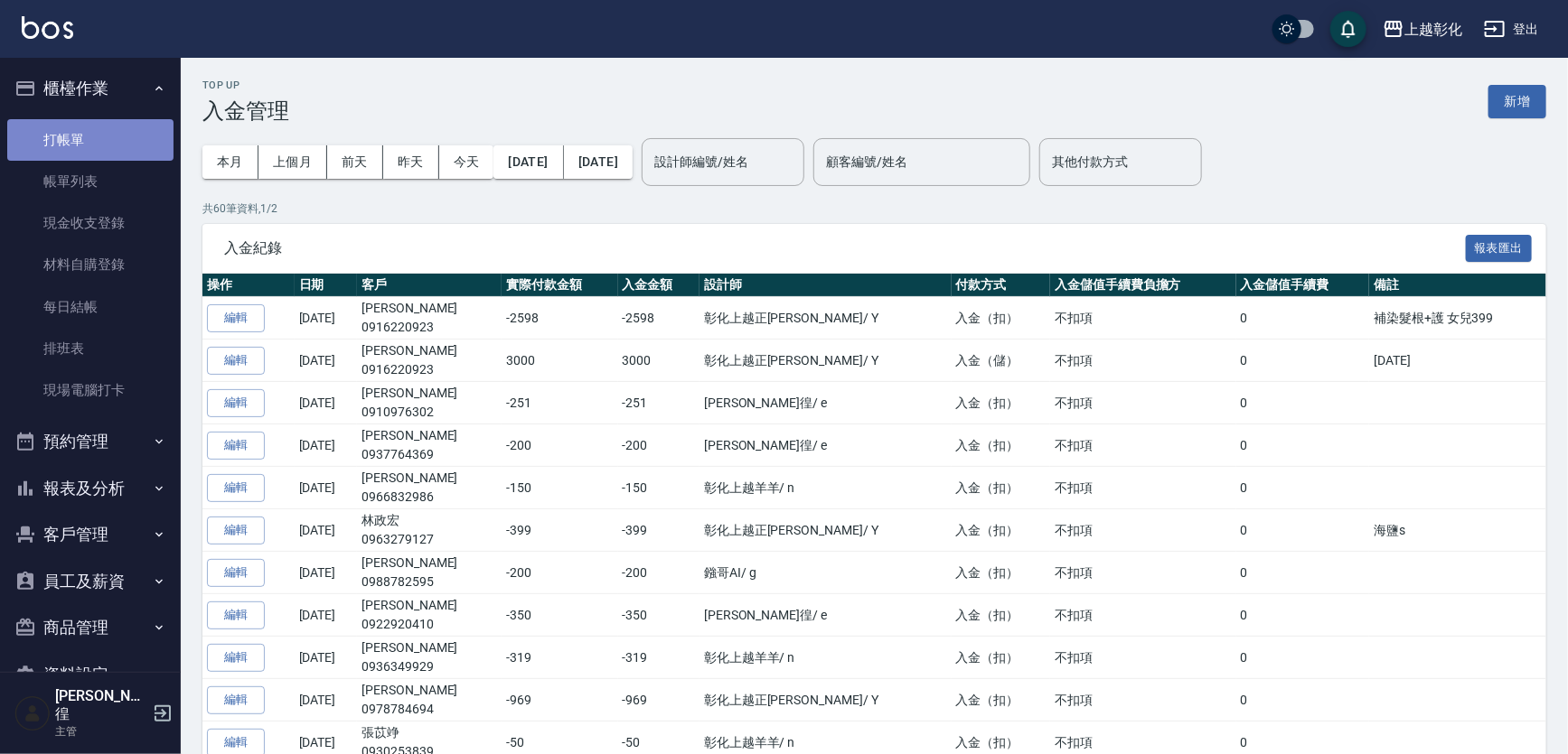
click at [92, 126] on link "打帳單" at bounding box center [90, 139] width 166 height 42
